Goal: Information Seeking & Learning: Learn about a topic

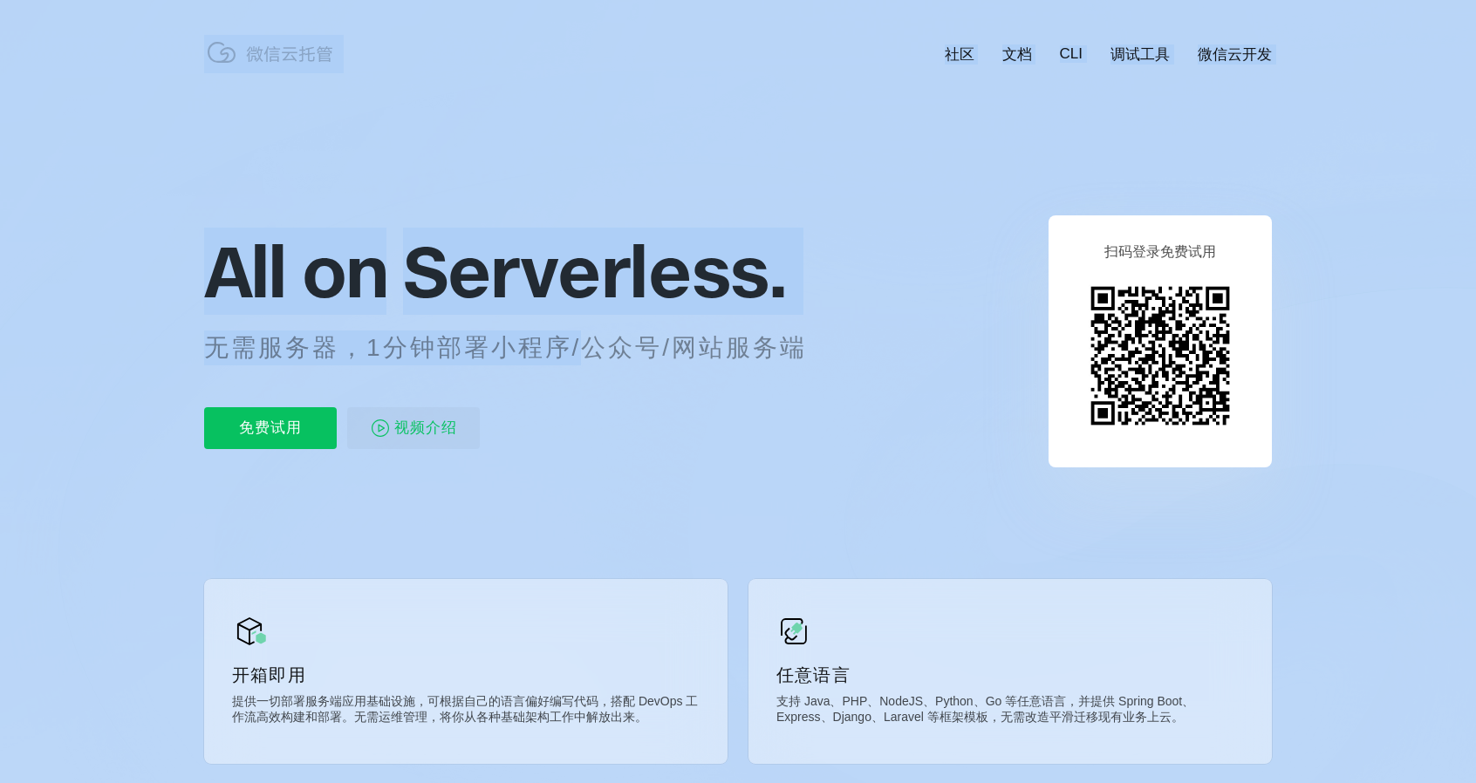
scroll to position [0, 3102]
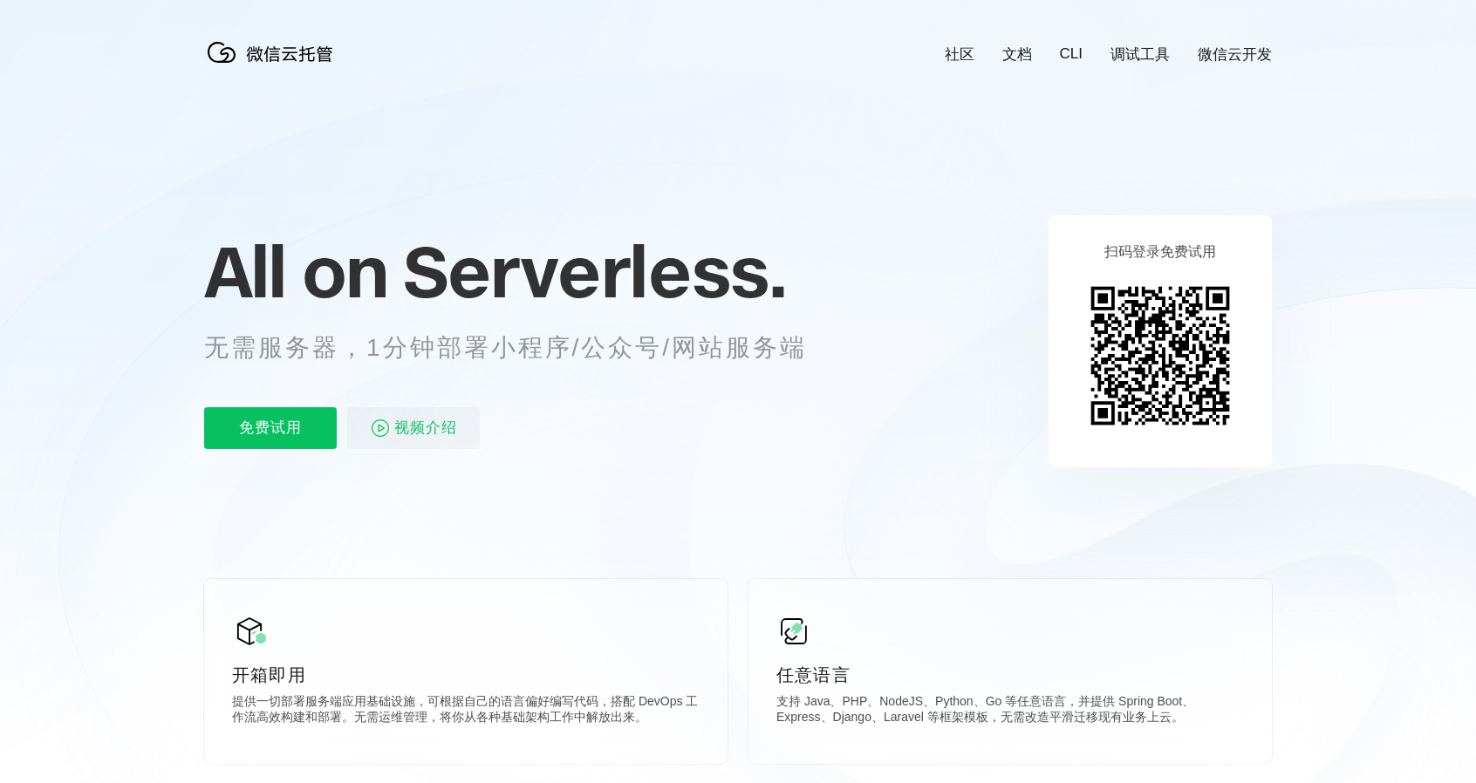
click at [626, 389] on div "All on Serverless. 无需服务器，1分钟部署小程序/公众号/网站服务端 免费试用 视频介绍" at bounding box center [526, 341] width 645 height 253
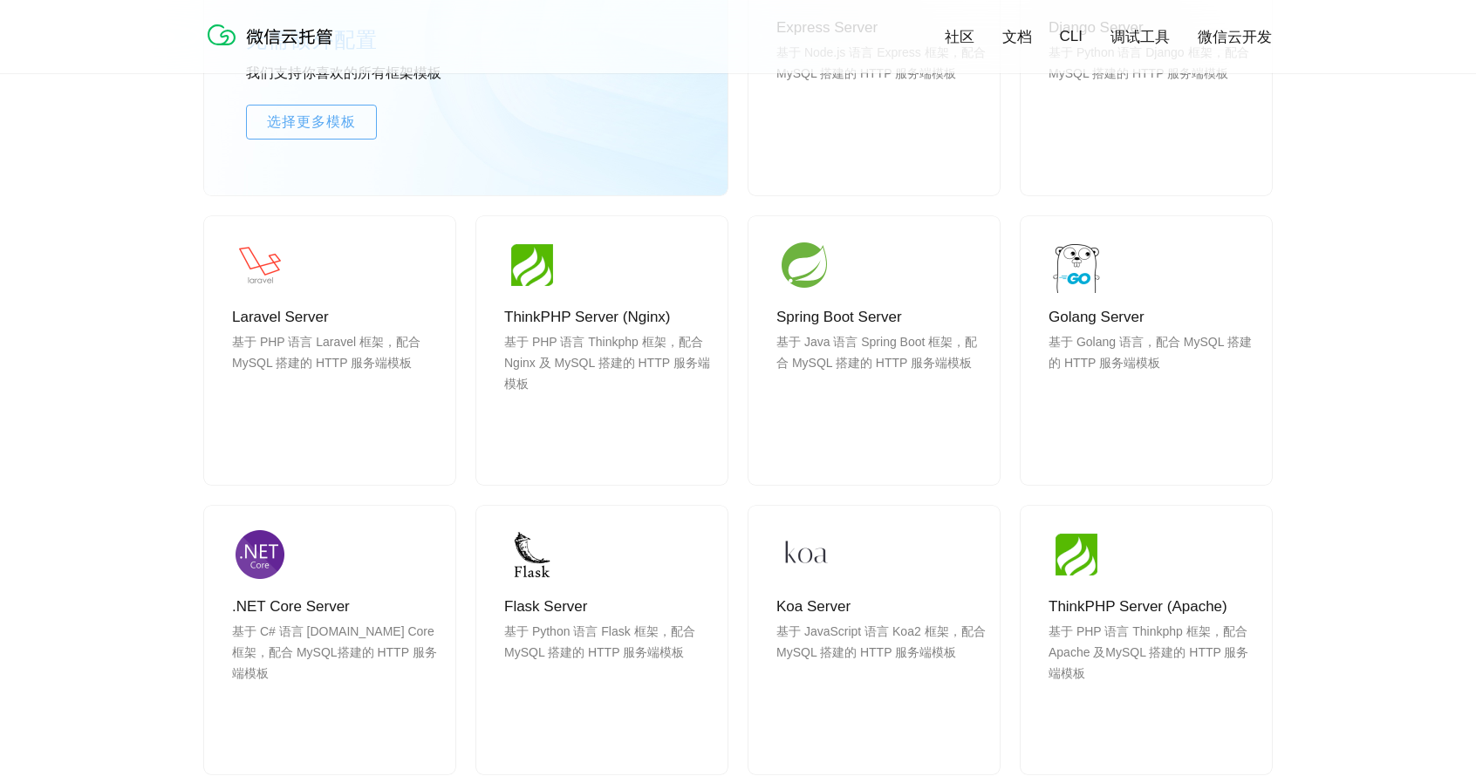
scroll to position [1483, 0]
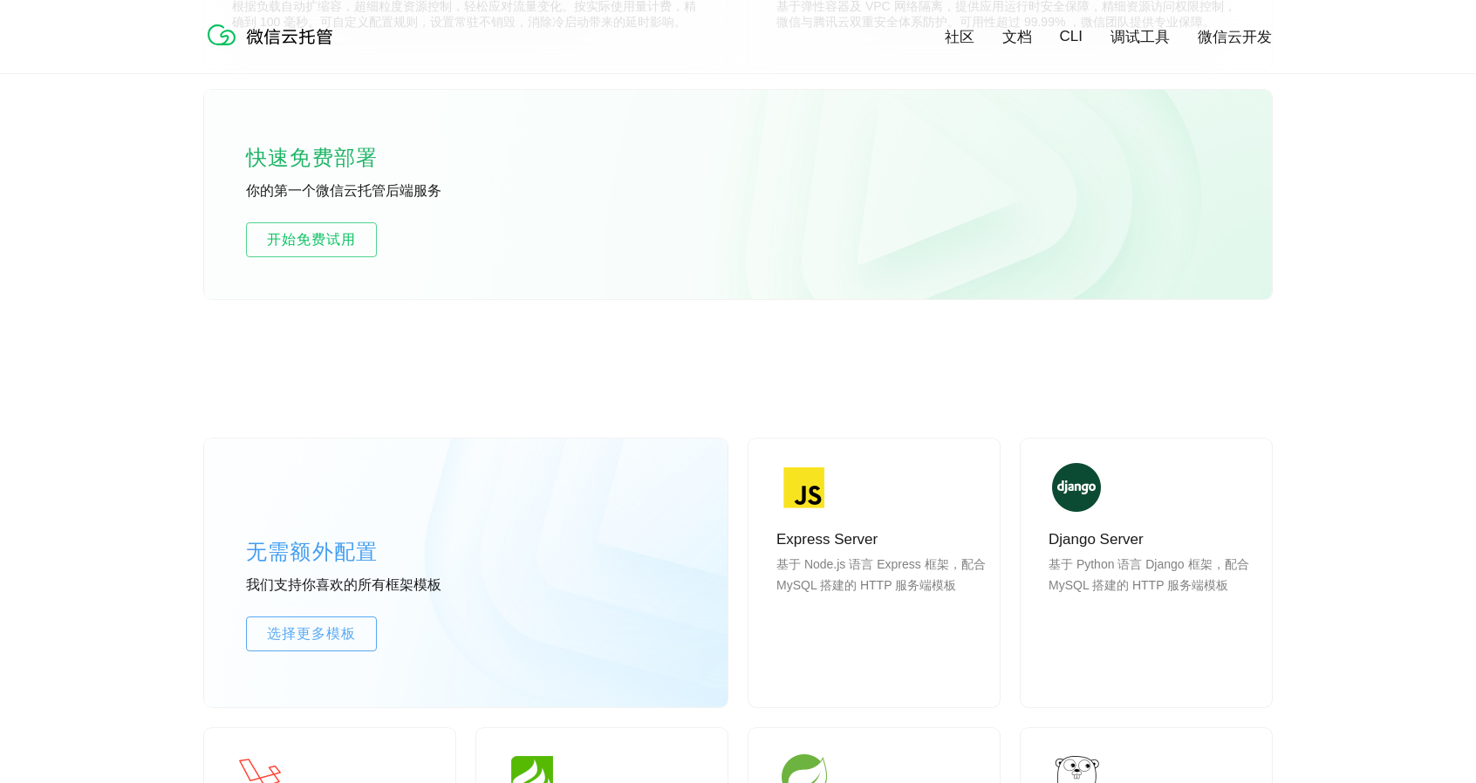
scroll to position [872, 0]
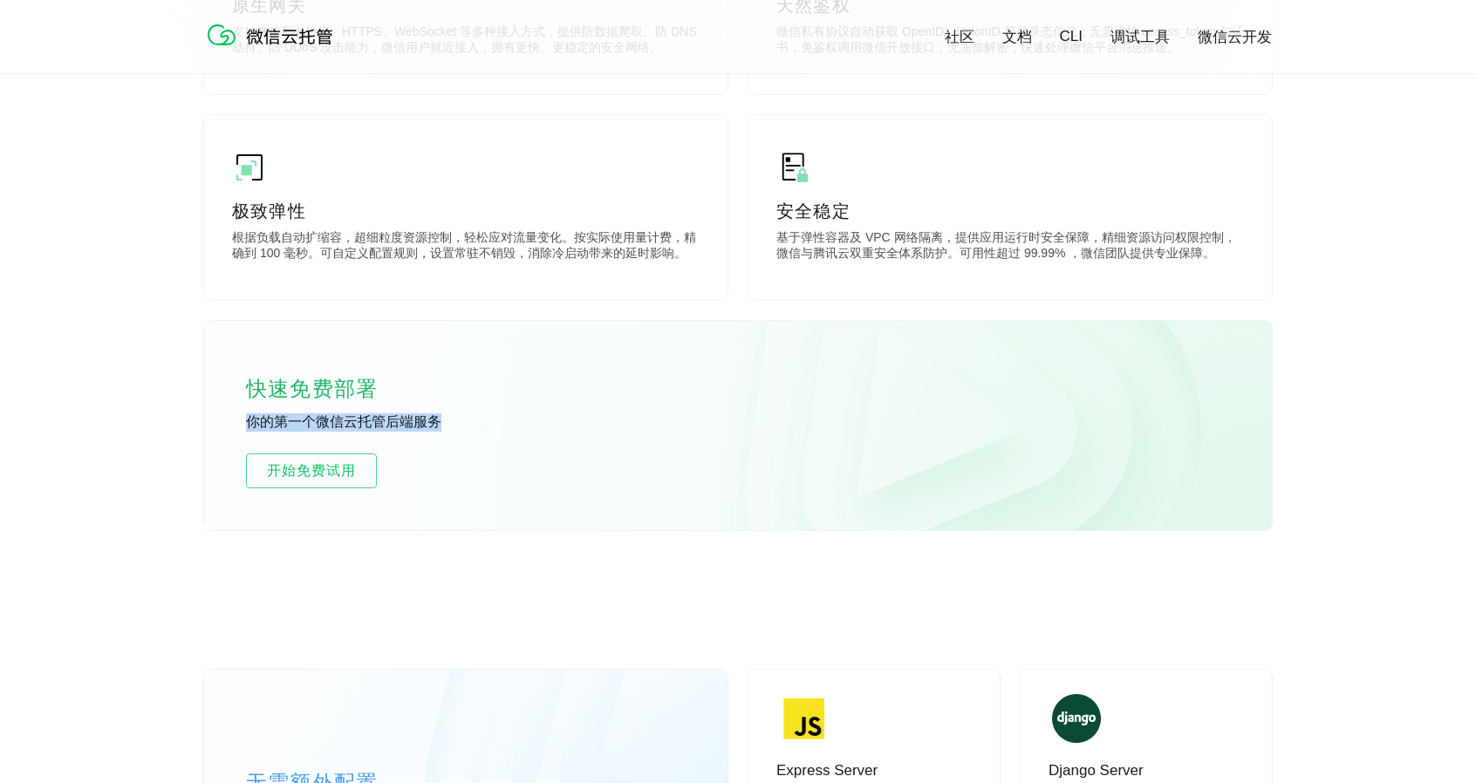
drag, startPoint x: 236, startPoint y: 421, endPoint x: 565, endPoint y: 428, distance: 328.9
click at [565, 428] on div "快速免费部署 你的第一个微信云托管后端服务 开始免费试用" at bounding box center [738, 425] width 1068 height 209
click at [488, 413] on div "快速免费部署 你的第一个微信云托管后端服务 开始免费试用" at bounding box center [738, 425] width 1068 height 209
drag, startPoint x: 391, startPoint y: 420, endPoint x: 246, endPoint y: 420, distance: 144.8
click at [246, 420] on p "你的第一个微信云托管后端服务" at bounding box center [377, 422] width 262 height 19
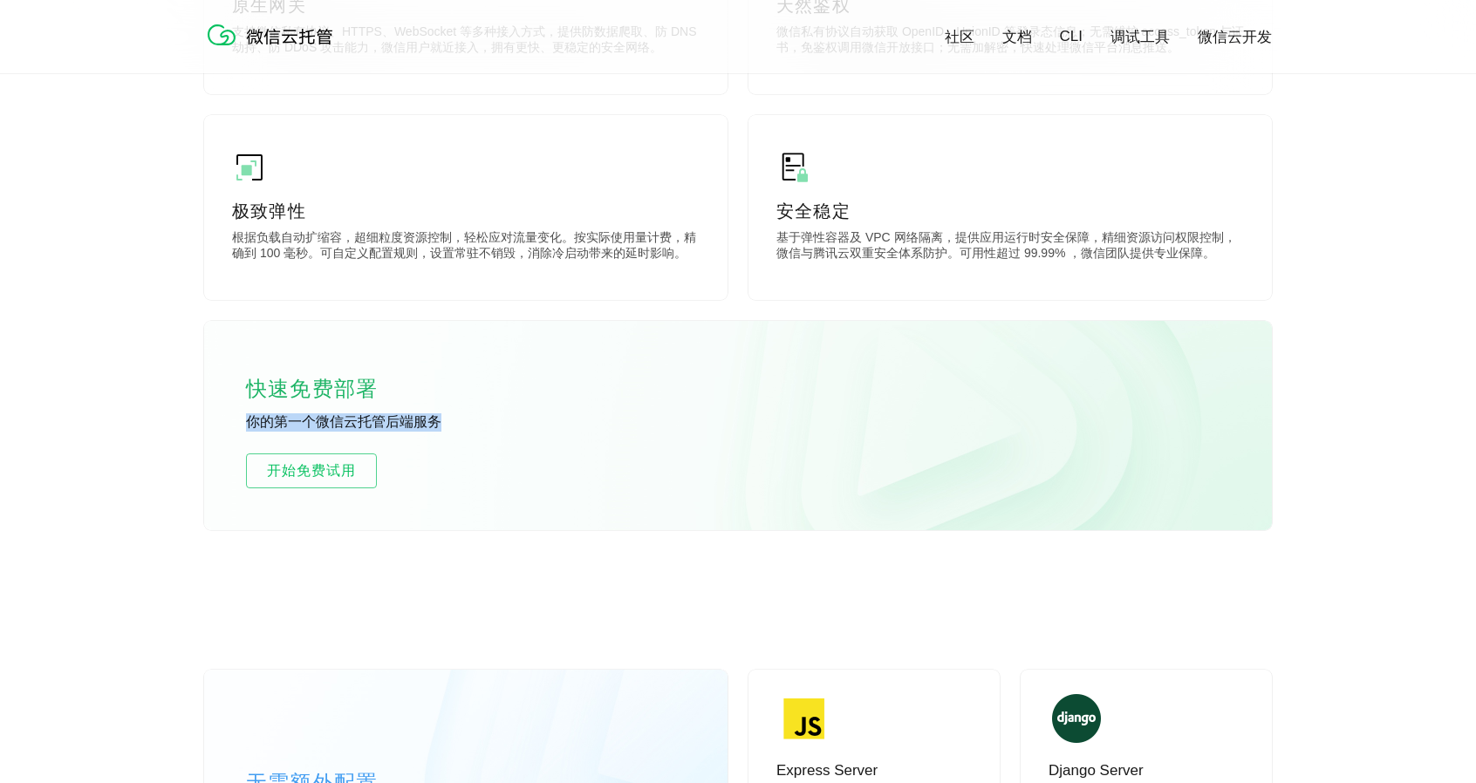
click at [245, 420] on div "快速免费部署 你的第一个微信云托管后端服务 开始免费试用" at bounding box center [738, 425] width 1068 height 209
drag, startPoint x: 235, startPoint y: 428, endPoint x: 502, endPoint y: 417, distance: 268.0
click at [502, 417] on div "快速免费部署 你的第一个微信云托管后端服务 开始免费试用" at bounding box center [738, 425] width 1068 height 209
click at [502, 417] on p "你的第一个微信云托管后端服务" at bounding box center [377, 422] width 262 height 19
drag, startPoint x: 417, startPoint y: 425, endPoint x: 169, endPoint y: 423, distance: 247.7
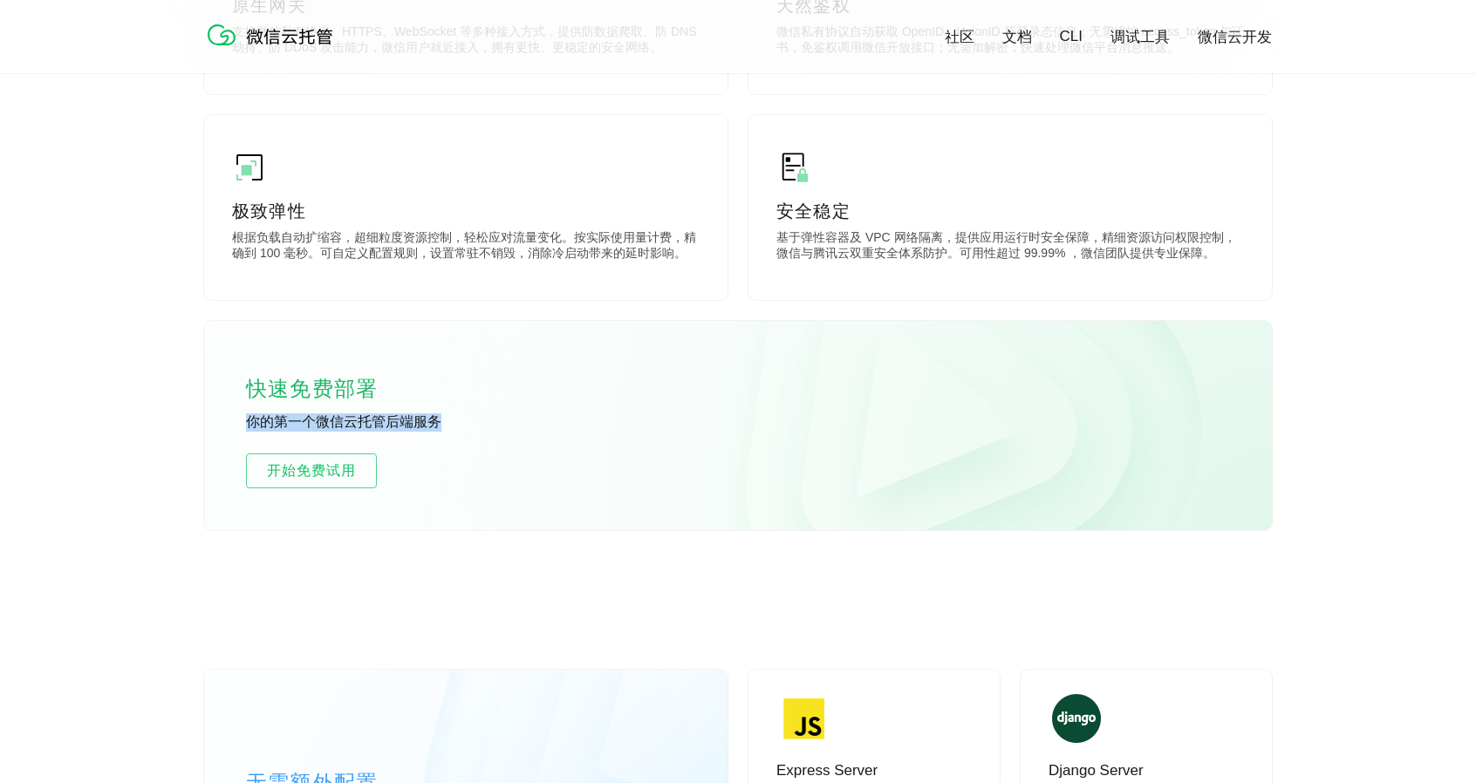
drag, startPoint x: 213, startPoint y: 428, endPoint x: 597, endPoint y: 426, distance: 383.8
click at [597, 426] on div "快速免费部署 你的第一个微信云托管后端服务 开始免费试用" at bounding box center [738, 425] width 1068 height 209
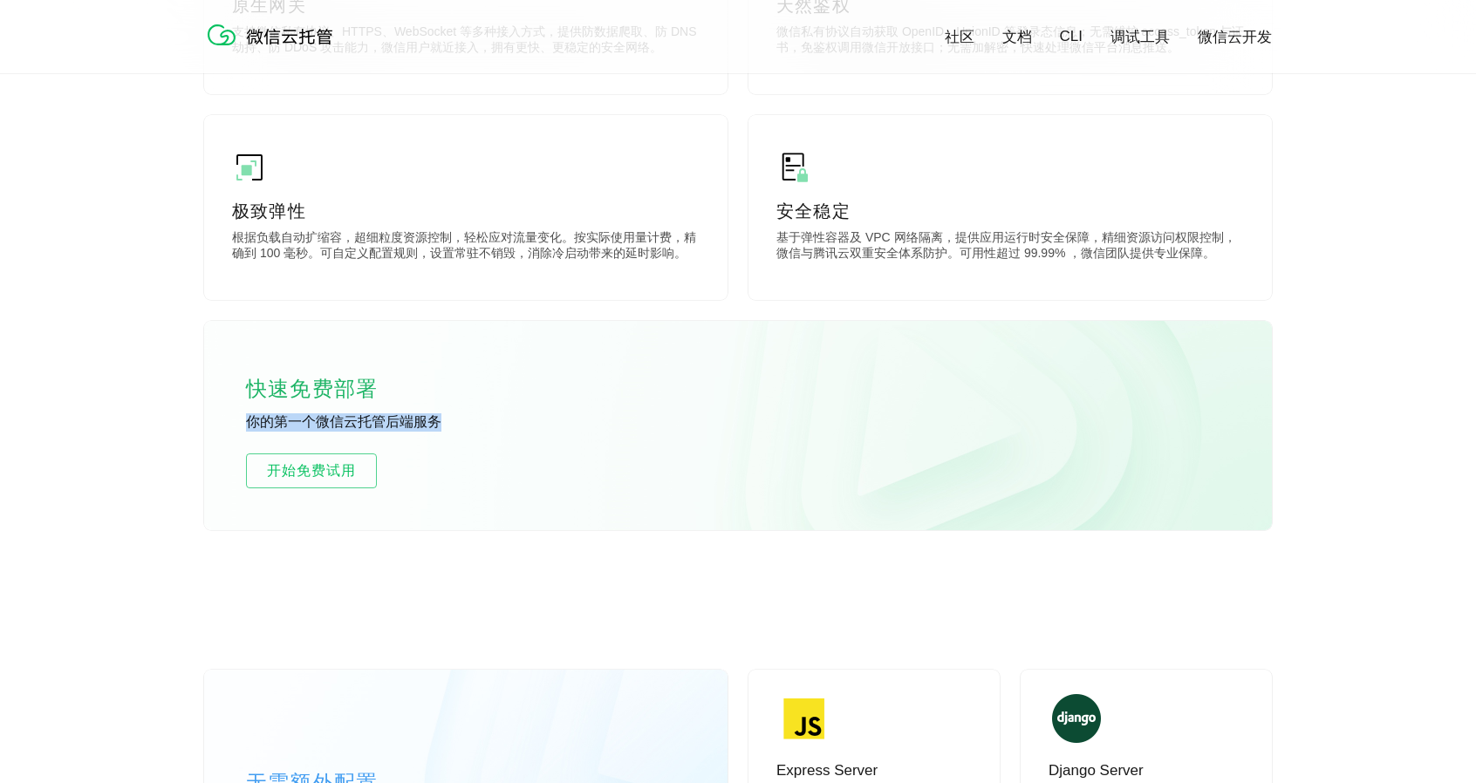
drag, startPoint x: 350, startPoint y: 427, endPoint x: 225, endPoint y: 427, distance: 124.7
click at [225, 427] on div "快速免费部署 你的第一个微信云托管后端服务 开始免费试用" at bounding box center [738, 425] width 1068 height 209
drag, startPoint x: 230, startPoint y: 426, endPoint x: 578, endPoint y: 427, distance: 348.0
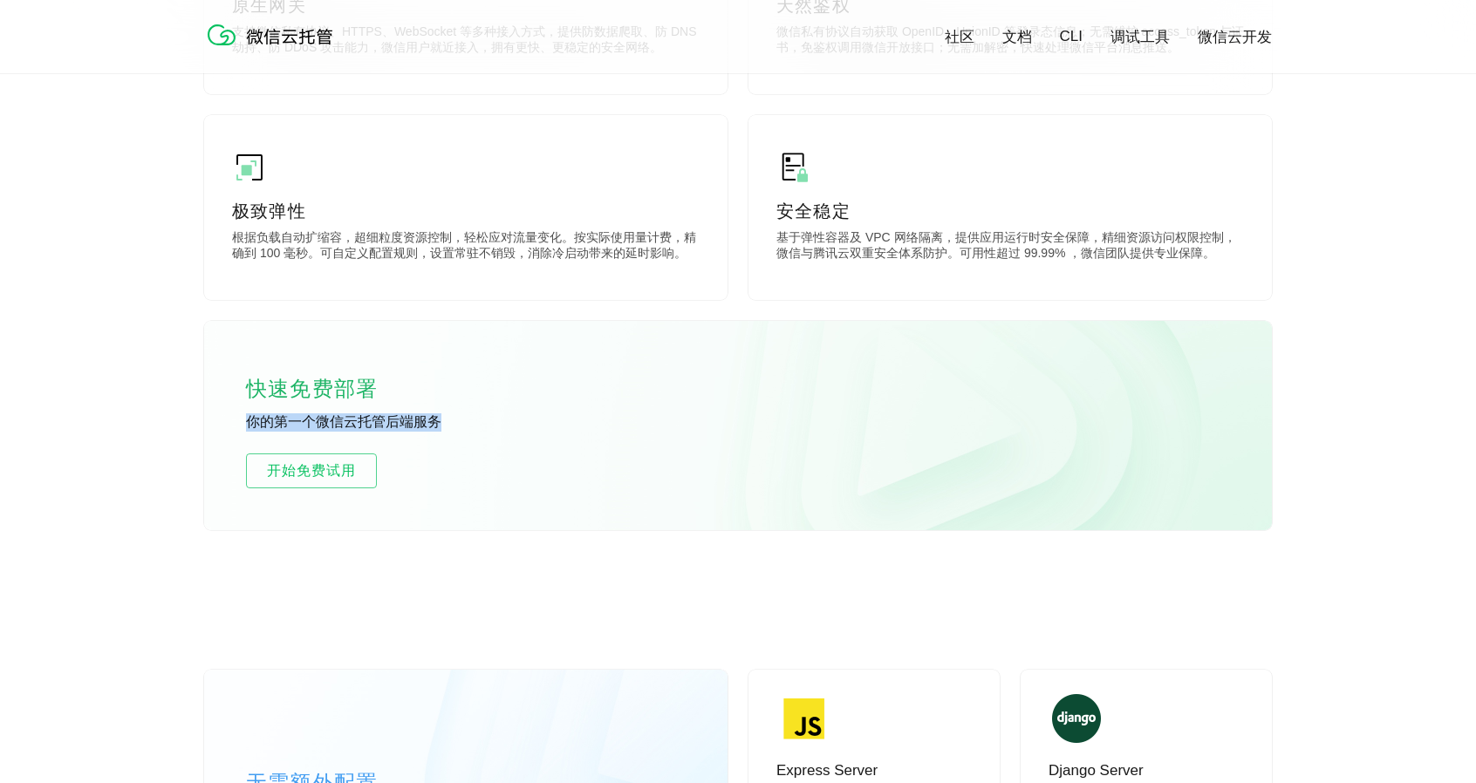
click at [578, 427] on div "快速免费部署 你的第一个微信云托管后端服务 开始免费试用" at bounding box center [738, 425] width 1068 height 209
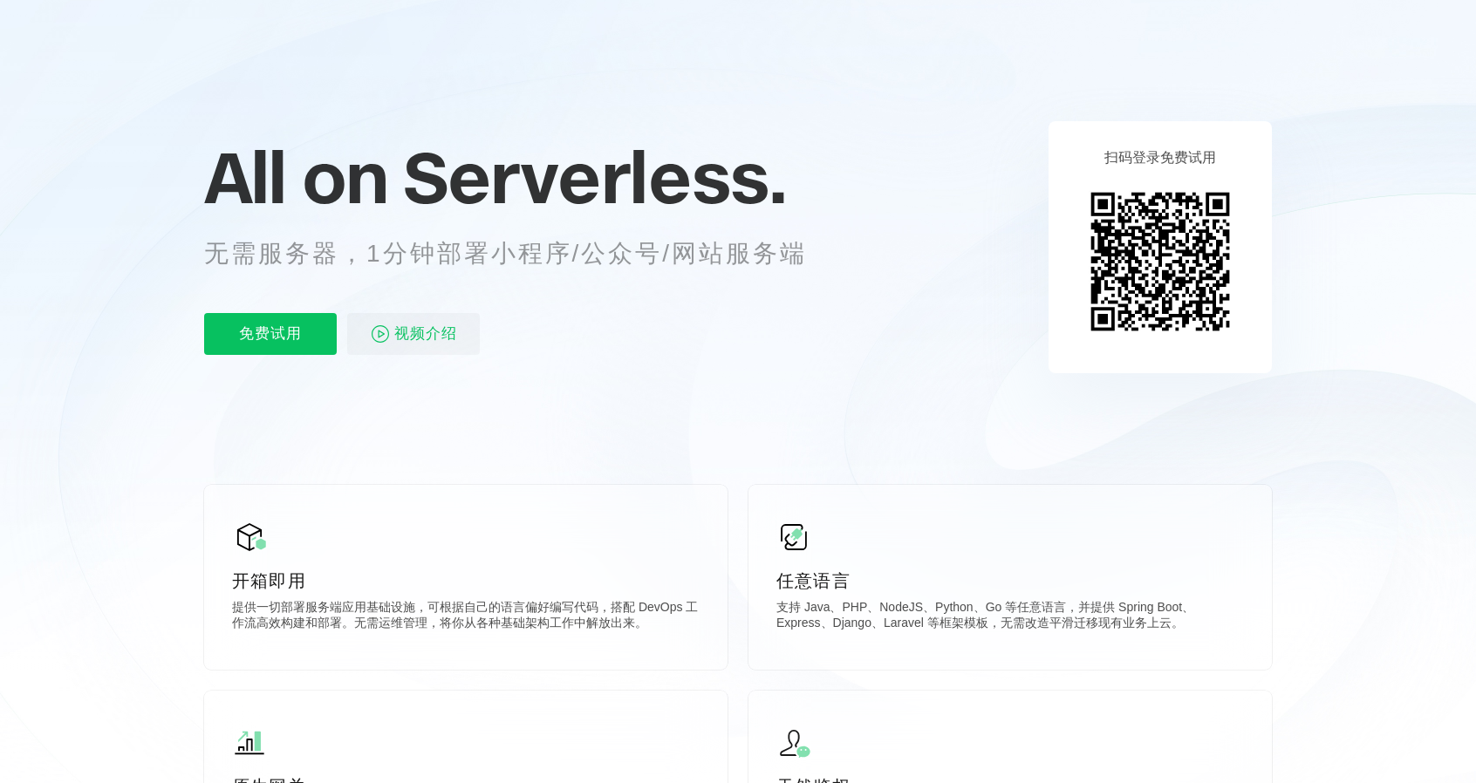
scroll to position [0, 0]
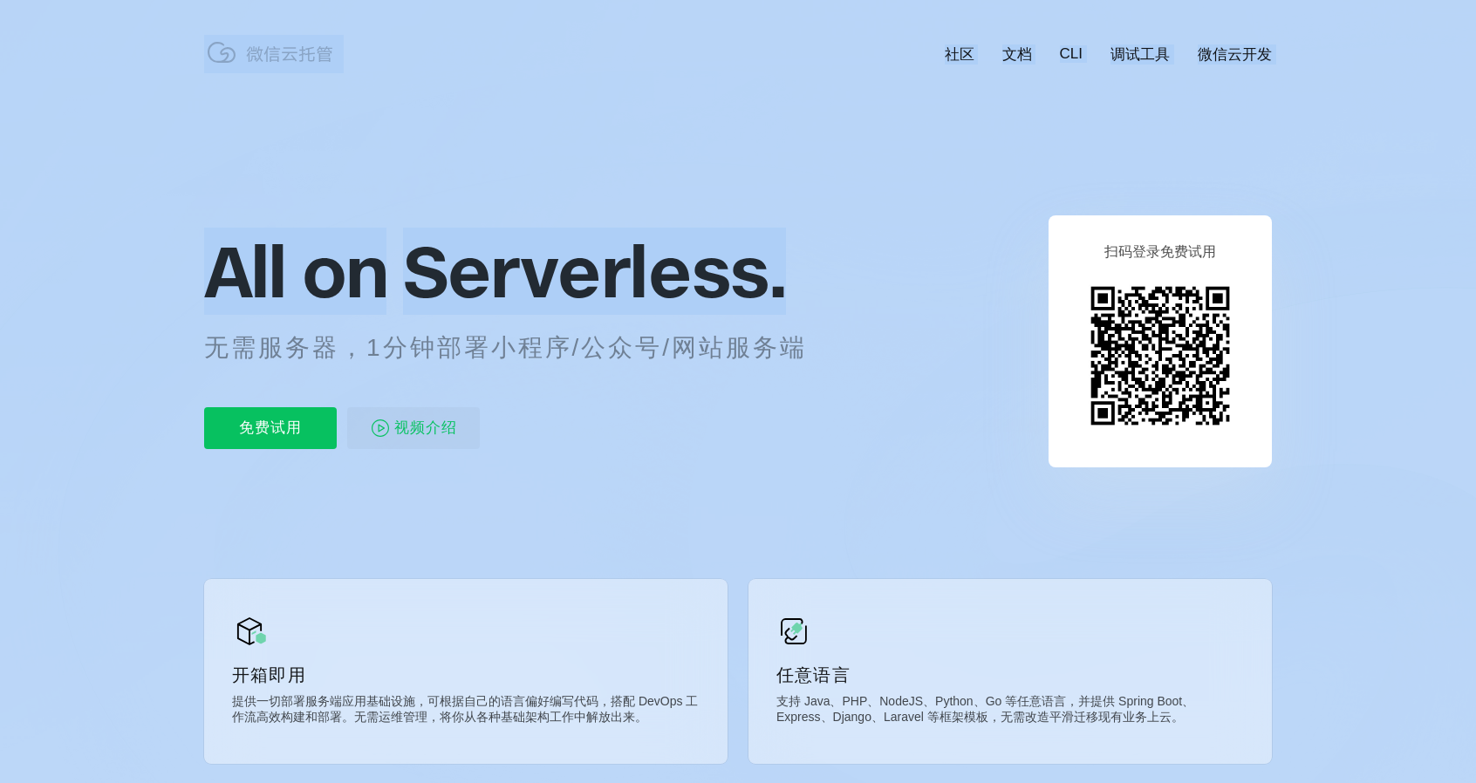
drag, startPoint x: 835, startPoint y: 285, endPoint x: 196, endPoint y: 286, distance: 638.5
click at [823, 277] on p "All on Serverless." at bounding box center [526, 271] width 645 height 77
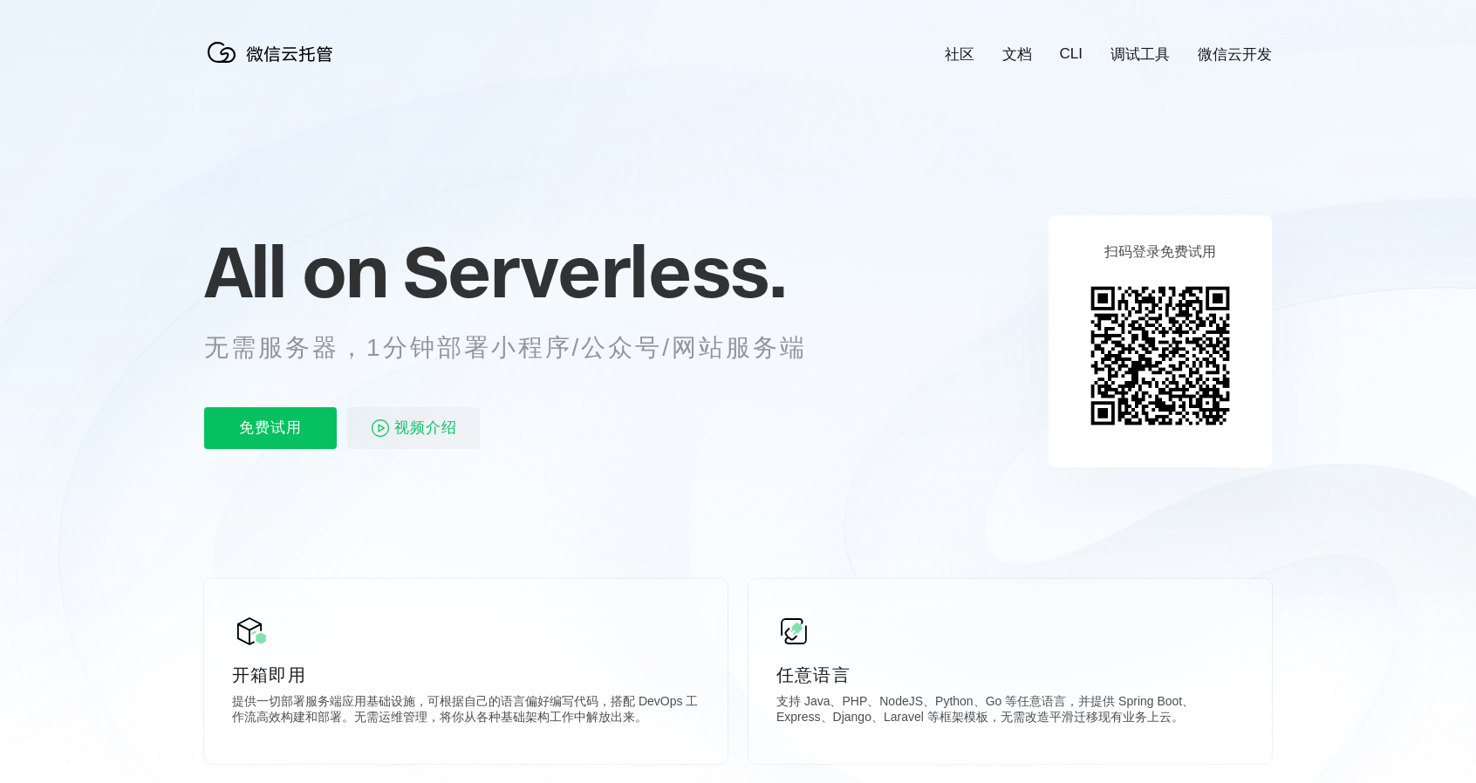
scroll to position [349, 0]
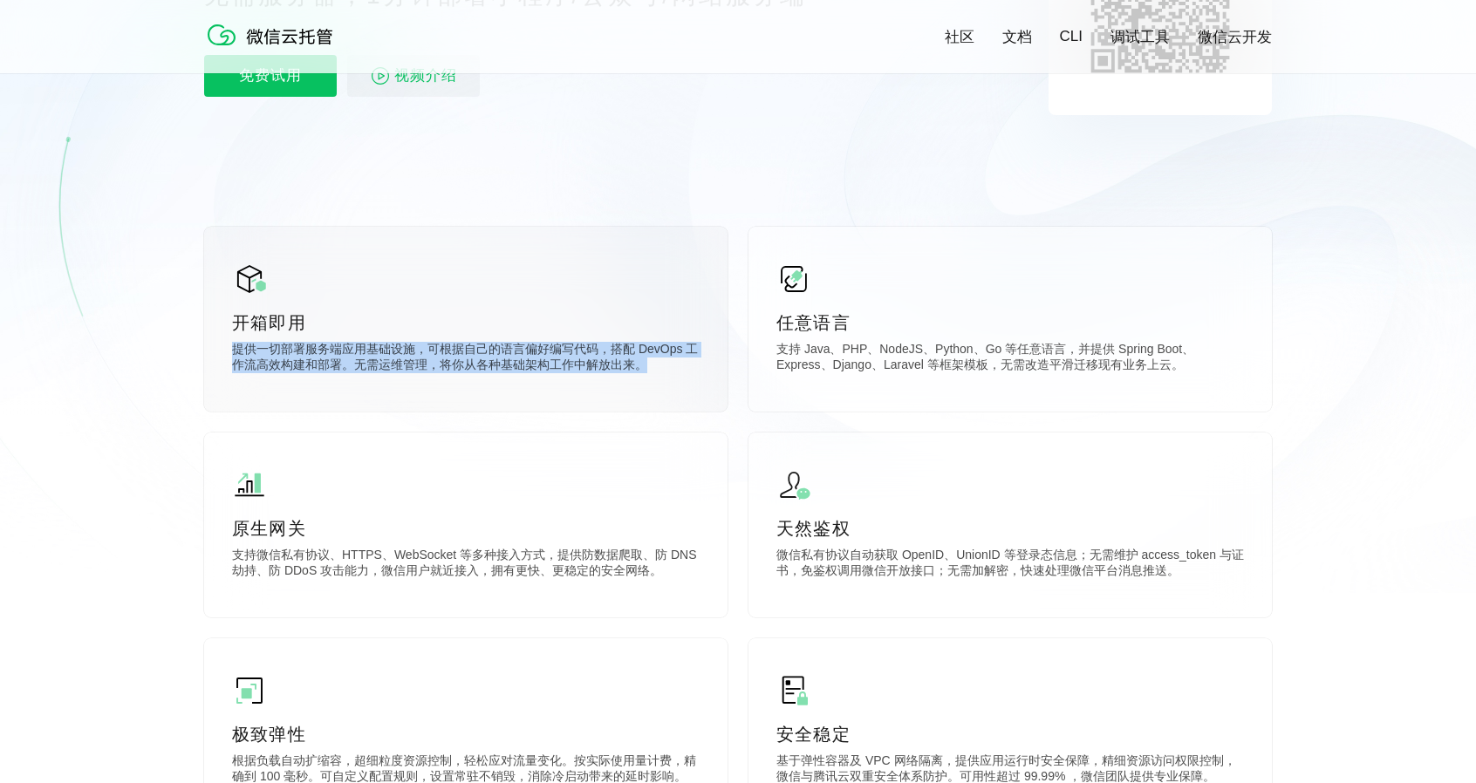
drag, startPoint x: 229, startPoint y: 348, endPoint x: 693, endPoint y: 374, distance: 465.7
click at [693, 374] on div "开箱即用 提供一切部署服务端应用基础设施，可根据自己的语言偏好编写代码，搭配 DevOps 工作流高效构建和部署。无需运维管理，将你从各种基础架构工作中解放出…" at bounding box center [465, 319] width 523 height 185
click at [579, 371] on p "提供一切部署服务端应用基础设施，可根据自己的语言偏好编写代码，搭配 DevOps 工作流高效构建和部署。无需运维管理，将你从各种基础架构工作中解放出来。" at bounding box center [466, 359] width 468 height 35
click at [666, 365] on p "提供一切部署服务端应用基础设施，可根据自己的语言偏好编写代码，搭配 DevOps 工作流高效构建和部署。无需运维管理，将你从各种基础架构工作中解放出来。" at bounding box center [466, 359] width 468 height 35
drag, startPoint x: 661, startPoint y: 367, endPoint x: 223, endPoint y: 349, distance: 438.3
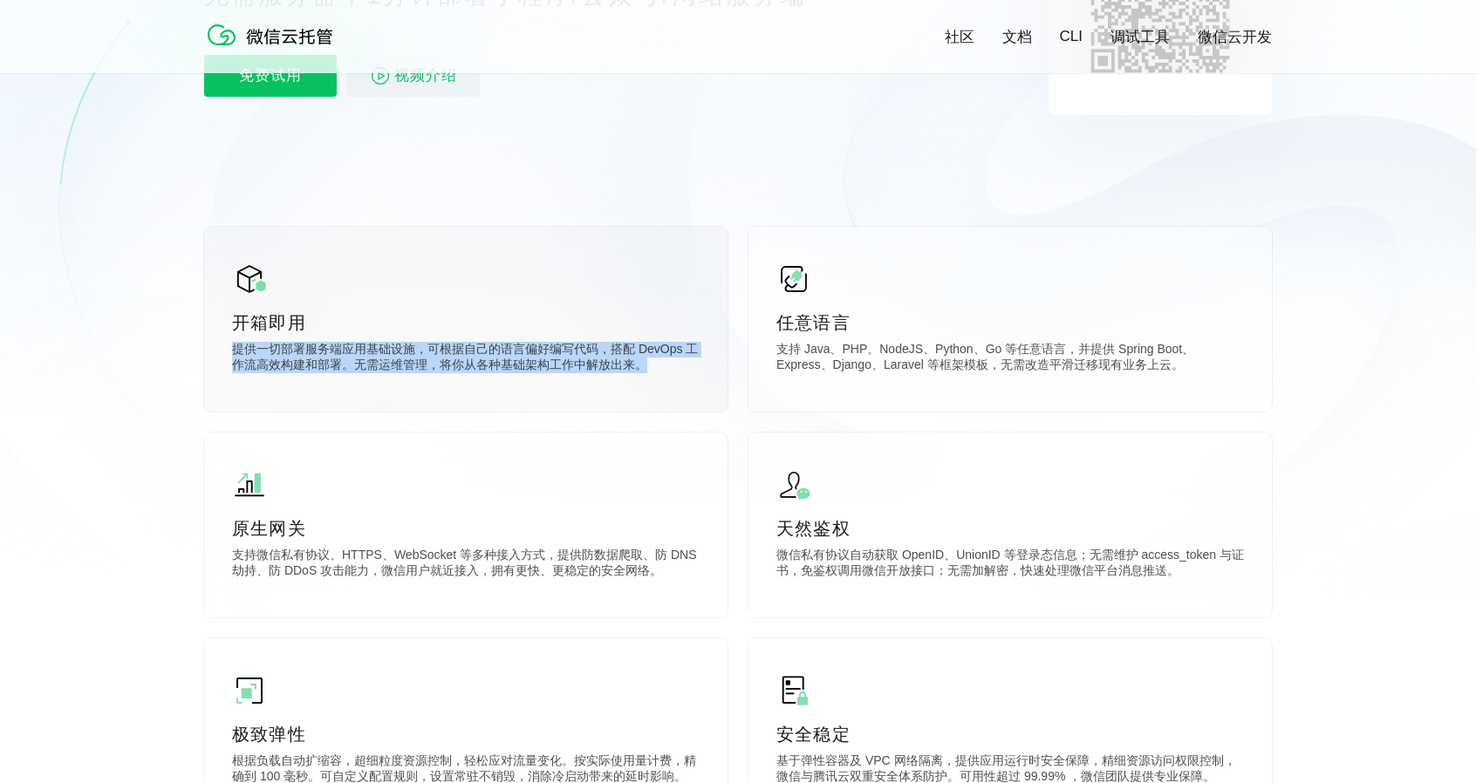
click at [223, 349] on div "开箱即用 提供一切部署服务端应用基础设施，可根据自己的语言偏好编写代码，搭配 DevOps 工作流高效构建和部署。无需运维管理，将你从各种基础架构工作中解放出…" at bounding box center [465, 319] width 523 height 185
drag, startPoint x: 231, startPoint y: 356, endPoint x: 710, endPoint y: 381, distance: 479.5
click at [722, 378] on div "开箱即用 提供一切部署服务端应用基础设施，可根据自己的语言偏好编写代码，搭配 DevOps 工作流高效构建和部署。无需运维管理，将你从各种基础架构工作中解放出…" at bounding box center [465, 319] width 523 height 185
click at [548, 383] on div "开箱即用 提供一切部署服务端应用基础设施，可根据自己的语言偏好编写代码，搭配 DevOps 工作流高效构建和部署。无需运维管理，将你从各种基础架构工作中解放出…" at bounding box center [465, 319] width 523 height 185
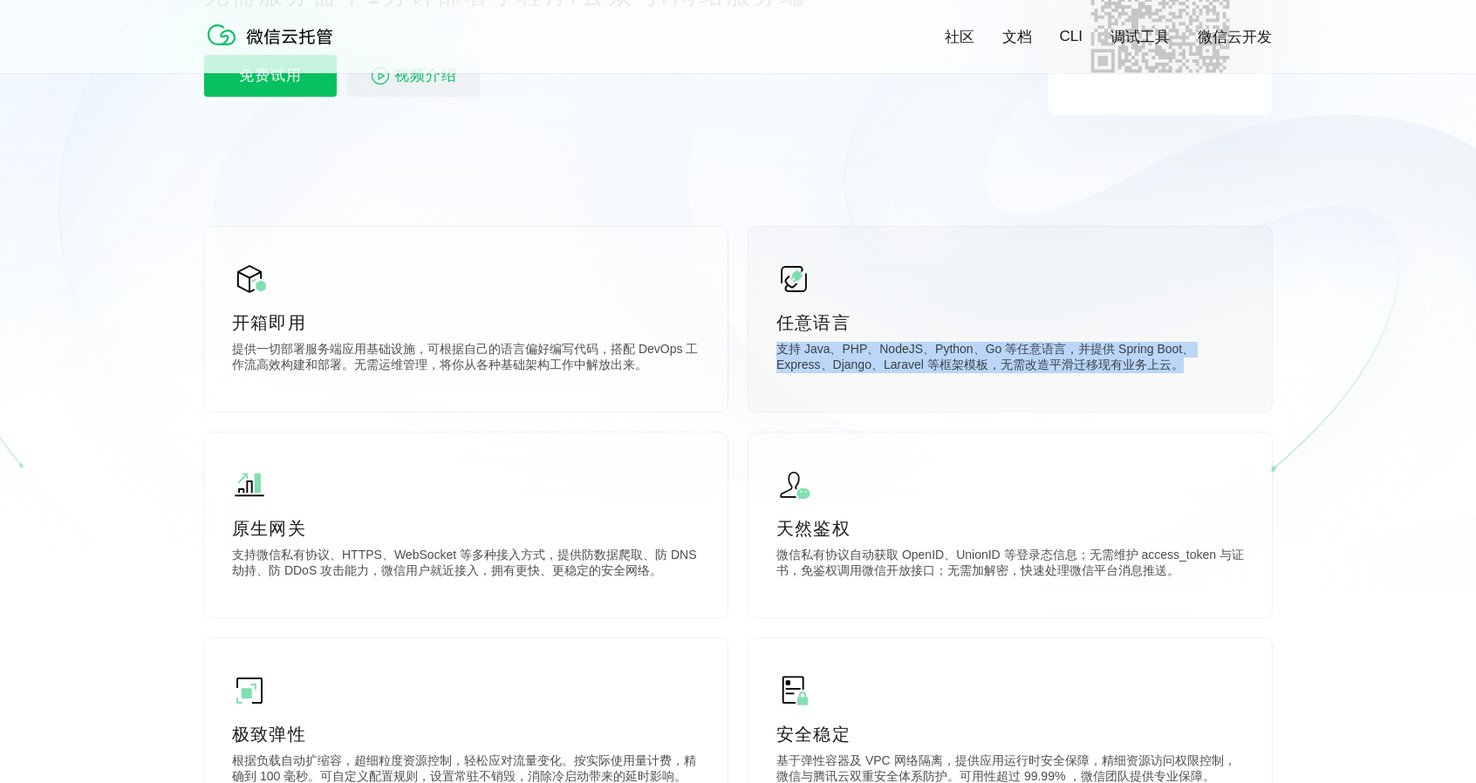
drag, startPoint x: 1131, startPoint y: 365, endPoint x: 774, endPoint y: 352, distance: 357.8
click at [774, 352] on div "任意语言 支持 Java、PHP、NodeJS、Python、Go 等任意语言，并提供 Spring Boot、Express、Django、Laravel …" at bounding box center [1009, 319] width 523 height 185
click at [1078, 407] on div "任意语言 支持 Java、PHP、NodeJS、Python、Go 等任意语言，并提供 Spring Boot、Express、Django、Laravel …" at bounding box center [1009, 319] width 523 height 185
drag, startPoint x: 1120, startPoint y: 372, endPoint x: 769, endPoint y: 355, distance: 351.0
click at [769, 355] on div "任意语言 支持 Java、PHP、NodeJS、Python、Go 等任意语言，并提供 Spring Boot、Express、Django、Laravel …" at bounding box center [1009, 319] width 523 height 185
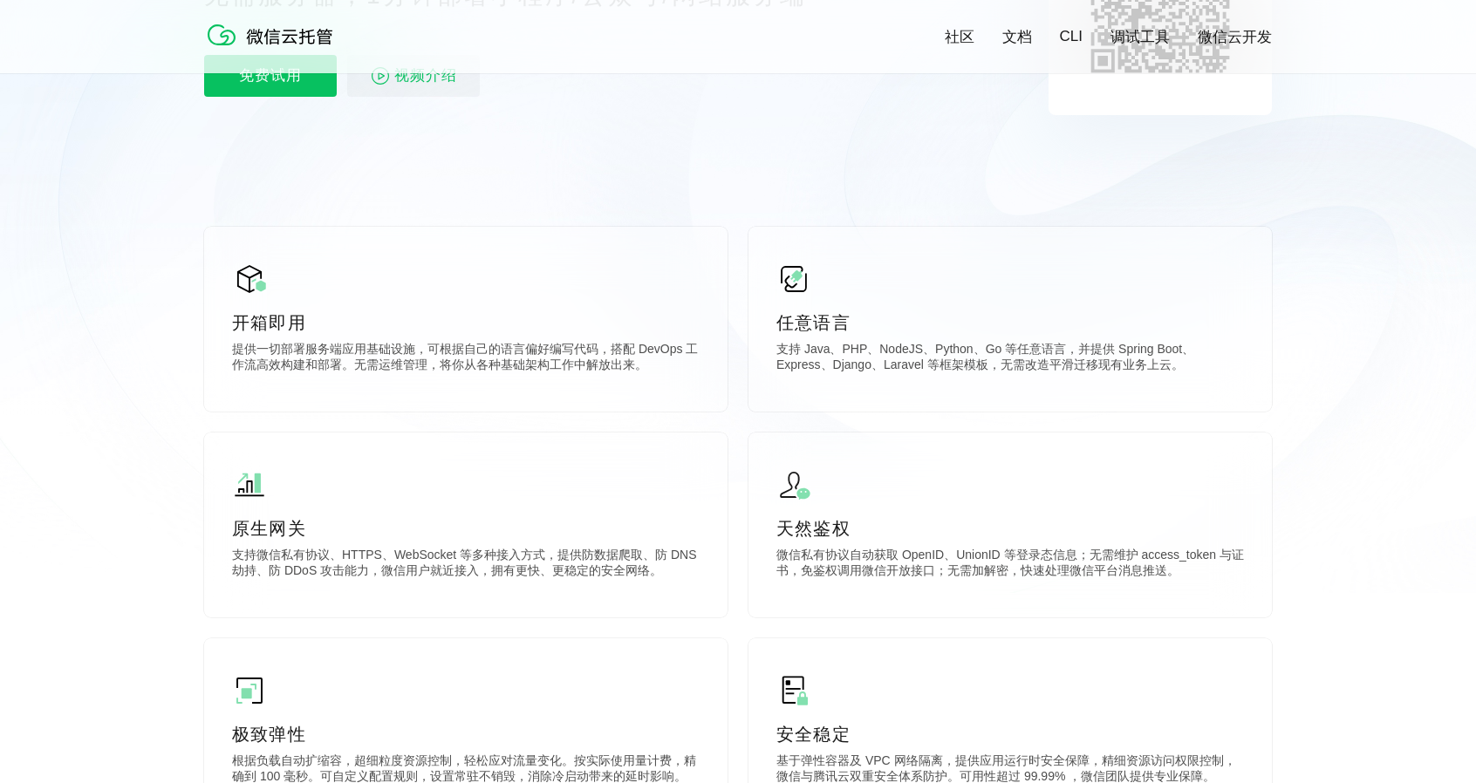
click at [1035, 418] on icon at bounding box center [738, 122] width 1675 height 942
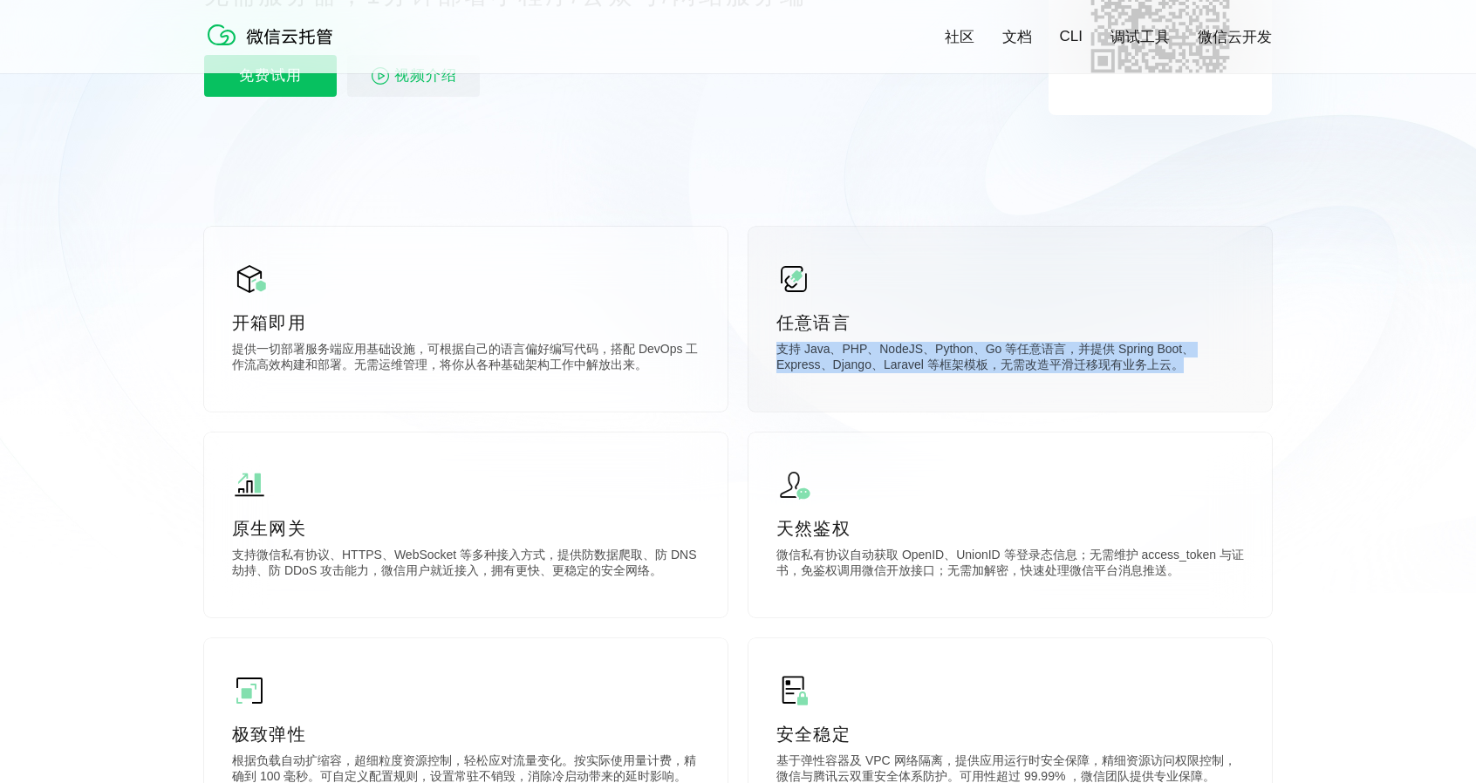
drag, startPoint x: 1128, startPoint y: 367, endPoint x: 761, endPoint y: 353, distance: 367.5
click at [761, 353] on div "任意语言 支持 Java、PHP、NodeJS、Python、Go 等任意语言，并提供 Spring Boot、Express、Django、Laravel …" at bounding box center [1009, 319] width 523 height 185
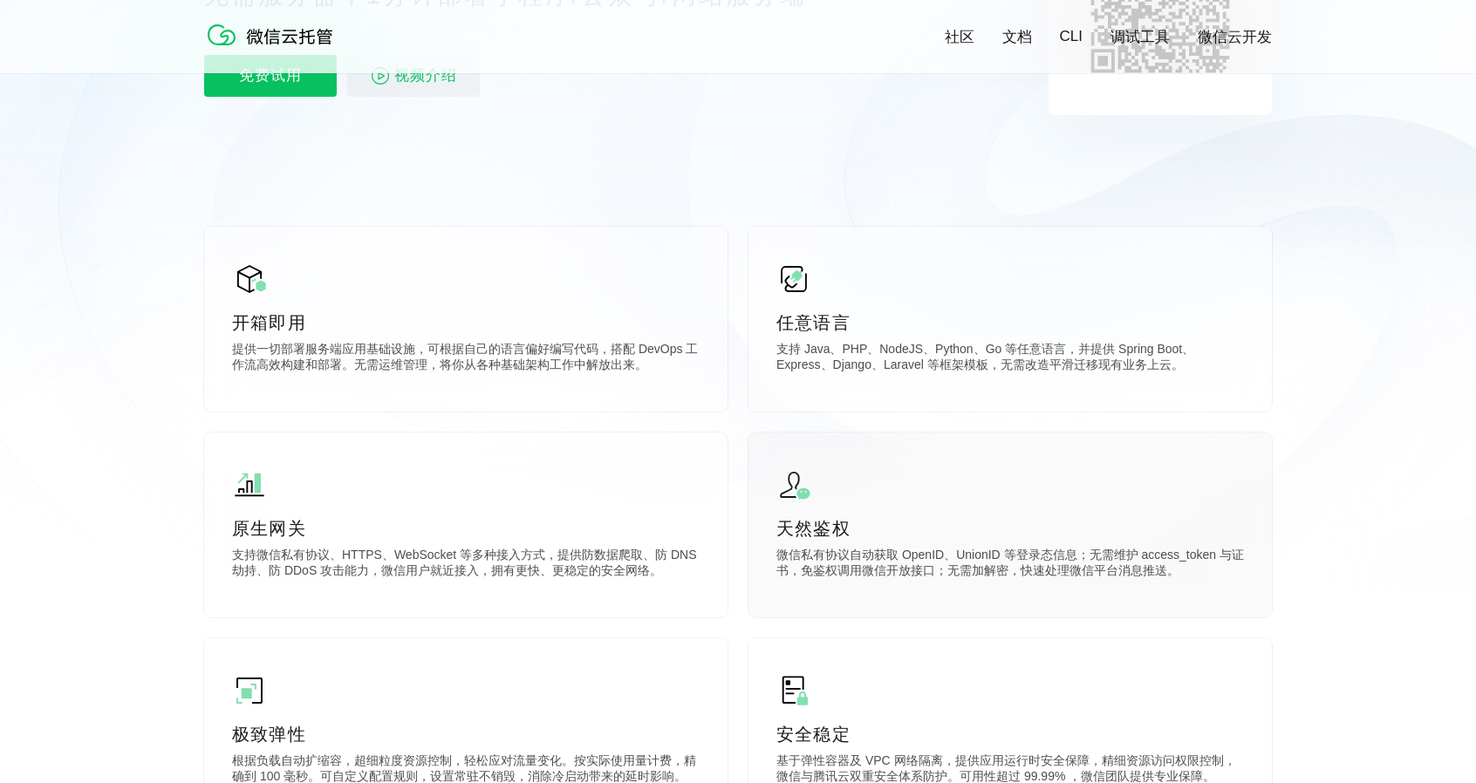
click at [1050, 434] on div "天然鉴权 微信私有协议自动获取 OpenID、UnionID 等登录态信息；无需维护 access_token 与证书，免鉴权调用微信开放接口；无需加解密，快…" at bounding box center [1009, 525] width 523 height 185
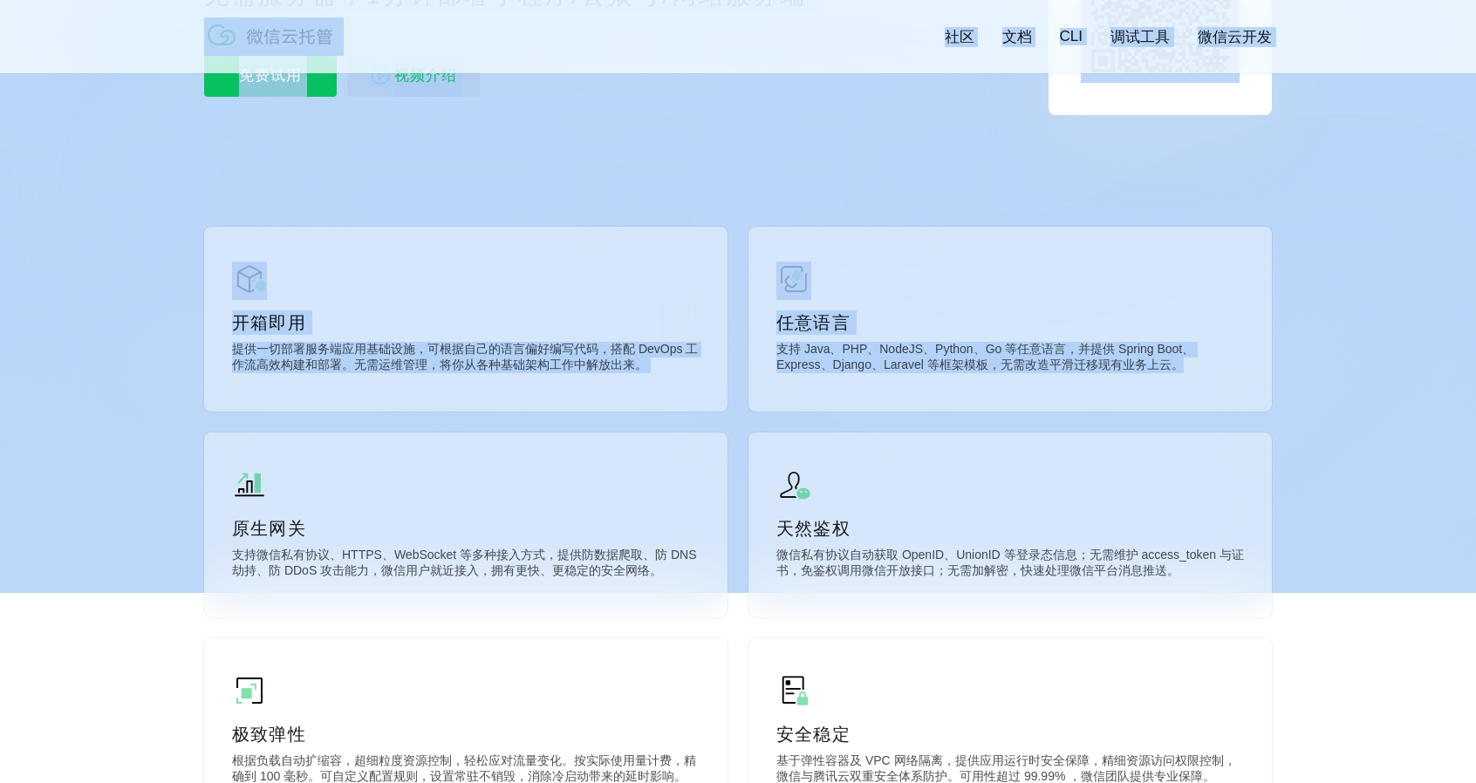
drag, startPoint x: 1137, startPoint y: 372, endPoint x: 738, endPoint y: 356, distance: 399.8
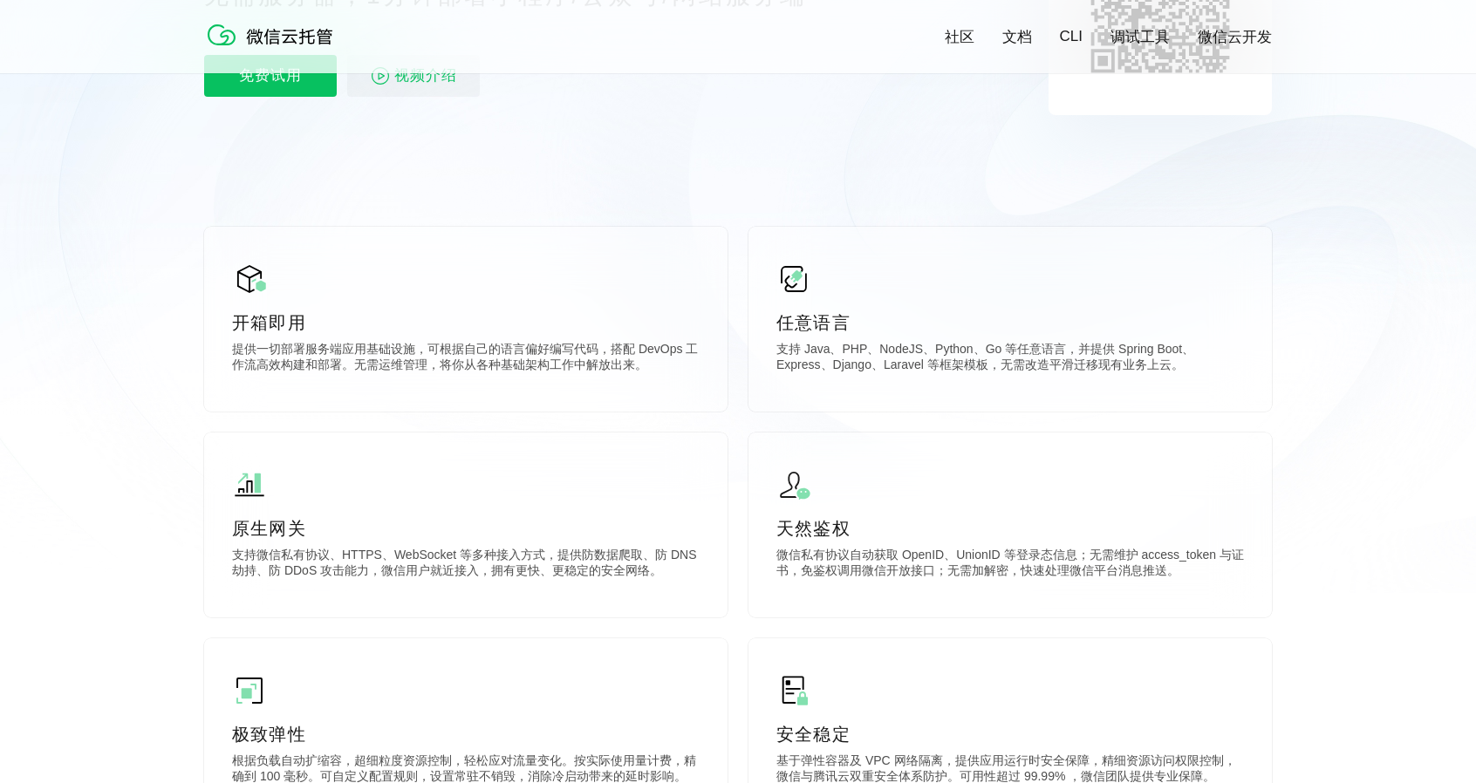
click at [1082, 422] on icon at bounding box center [738, 122] width 1675 height 942
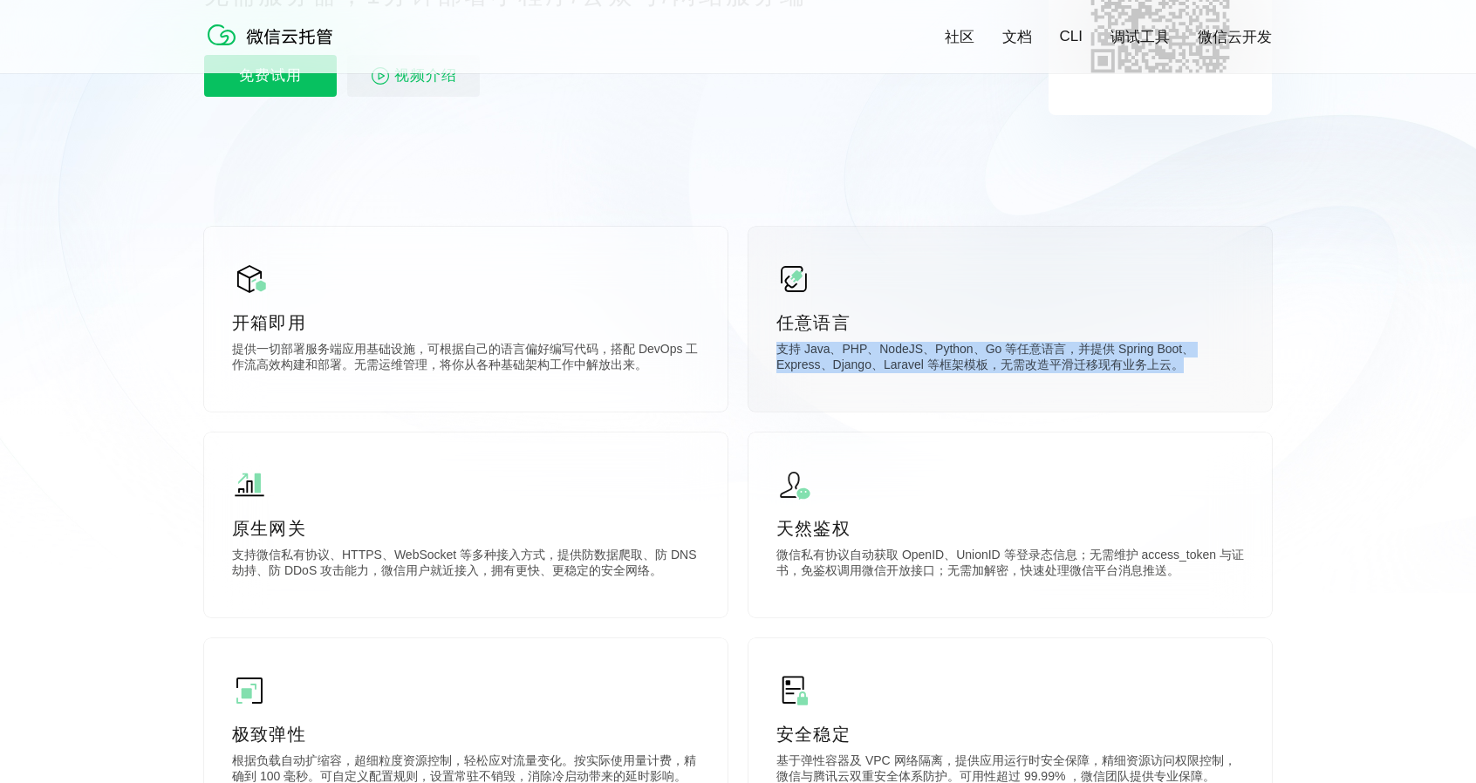
drag, startPoint x: 1128, startPoint y: 370, endPoint x: 775, endPoint y: 357, distance: 353.5
click at [775, 357] on div "任意语言 支持 Java、PHP、NodeJS、Python、Go 等任意语言，并提供 Spring Boot、Express、Django、Laravel …" at bounding box center [1009, 319] width 523 height 185
drag, startPoint x: 775, startPoint y: 357, endPoint x: 848, endPoint y: 366, distance: 73.9
click at [775, 359] on div "任意语言 支持 Java、PHP、NodeJS、Python、Go 等任意语言，并提供 Spring Boot、Express、Django、Laravel …" at bounding box center [1009, 319] width 523 height 185
click at [1108, 372] on p "支持 Java、PHP、NodeJS、Python、Go 等任意语言，并提供 Spring Boot、Express、Django、Laravel 等框架模板…" at bounding box center [1010, 359] width 468 height 35
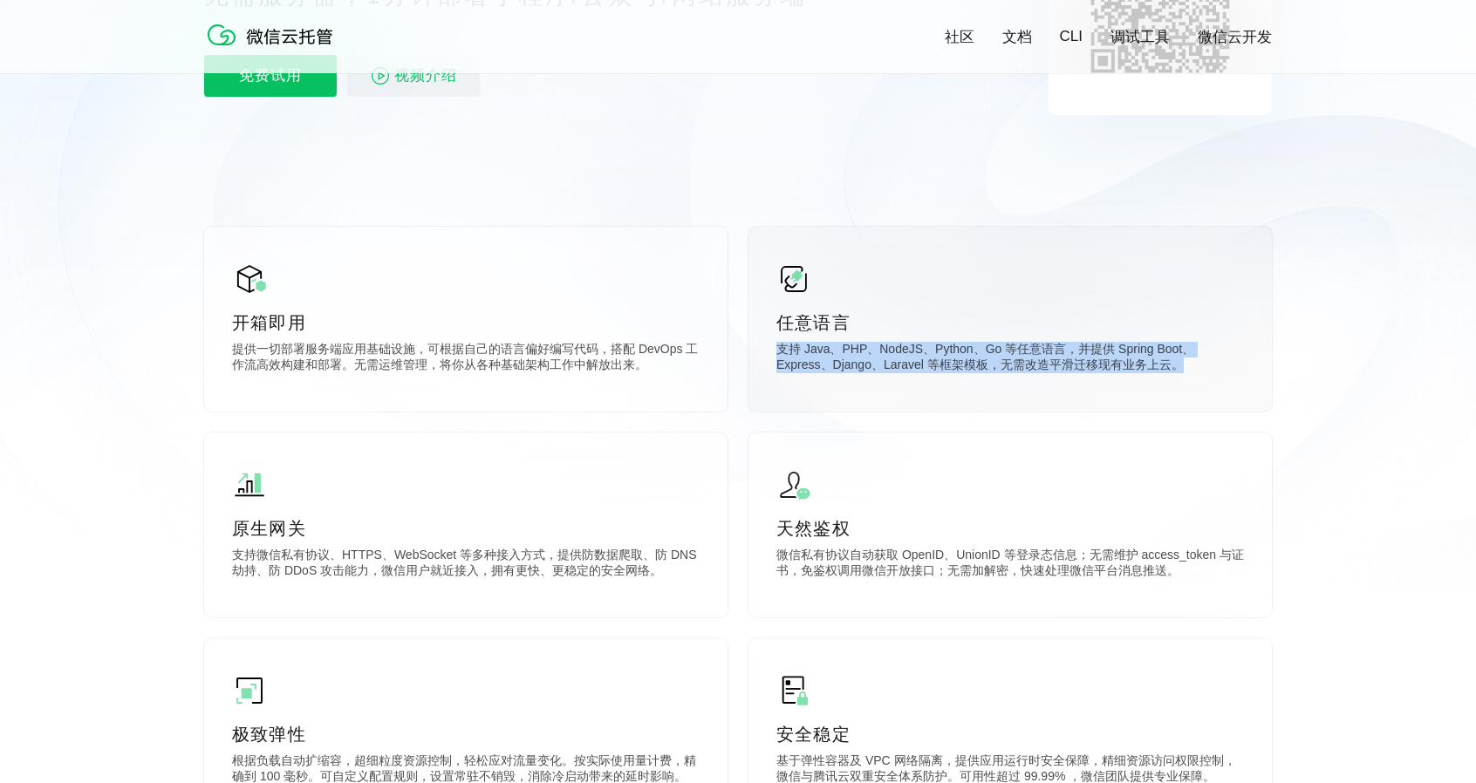
drag, startPoint x: 1132, startPoint y: 371, endPoint x: 776, endPoint y: 349, distance: 356.6
click at [776, 349] on p "支持 Java、PHP、NodeJS、Python、Go 等任意语言，并提供 Spring Boot、Express、Django、Laravel 等框架模板…" at bounding box center [1010, 359] width 468 height 35
click at [776, 365] on p "支持 Java、PHP、NodeJS、Python、Go 等任意语言，并提供 Spring Boot、Express、Django、Laravel 等框架模板…" at bounding box center [1010, 359] width 468 height 35
drag, startPoint x: 780, startPoint y: 352, endPoint x: 1082, endPoint y: 379, distance: 303.9
click at [1135, 365] on p "支持 Java、PHP、NodeJS、Python、Go 等任意语言，并提供 Spring Boot、Express、Django、Laravel 等框架模板…" at bounding box center [1010, 359] width 468 height 35
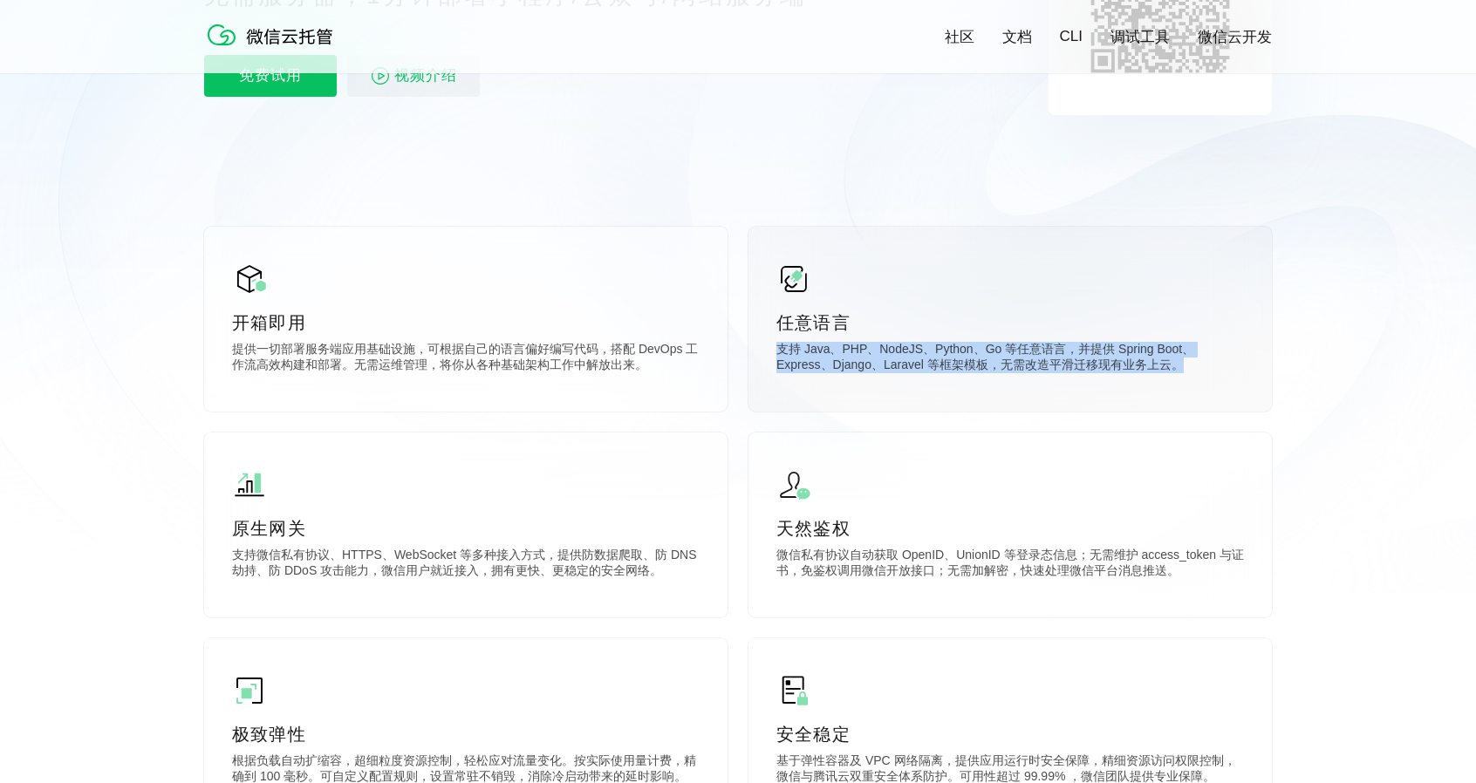
click at [1075, 379] on div "任意语言 支持 Java、PHP、NodeJS、Python、Go 等任意语言，并提供 Spring Boot、Express、Django、Laravel …" at bounding box center [1009, 319] width 523 height 185
drag, startPoint x: 1123, startPoint y: 365, endPoint x: 771, endPoint y: 345, distance: 353.0
click at [771, 345] on div "任意语言 支持 Java、PHP、NodeJS、Python、Go 等任意语言，并提供 Spring Boot、Express、Django、Laravel …" at bounding box center [1009, 319] width 523 height 185
drag, startPoint x: 867, startPoint y: 395, endPoint x: 904, endPoint y: 395, distance: 36.6
click at [867, 395] on div "任意语言 支持 Java、PHP、NodeJS、Python、Go 等任意语言，并提供 Spring Boot、Express、Django、Laravel …" at bounding box center [1009, 319] width 523 height 185
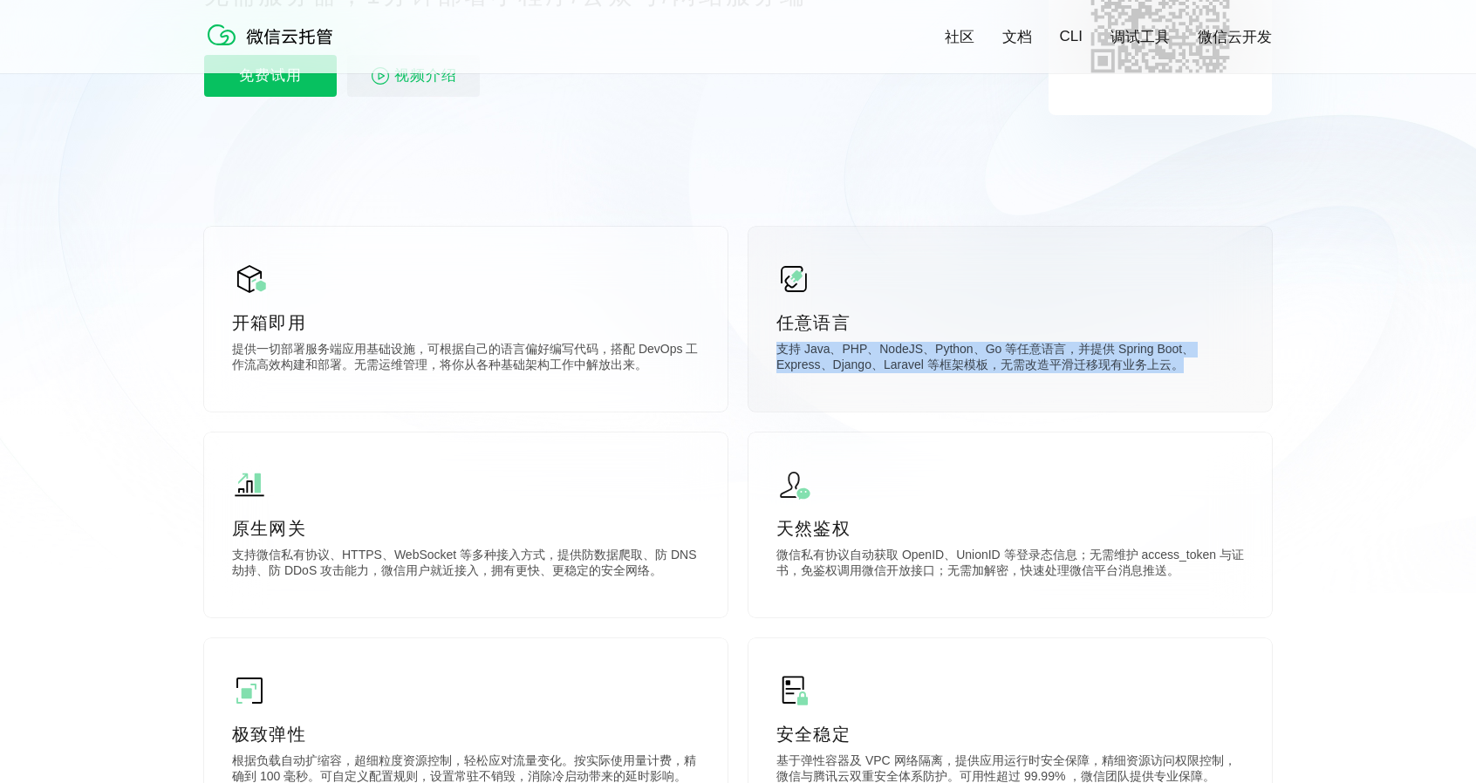
click at [1105, 375] on p "支持 Java、PHP、NodeJS、Python、Go 等任意语言，并提供 Spring Boot、Express、Django、Laravel 等框架模板…" at bounding box center [1010, 359] width 468 height 35
drag, startPoint x: 1042, startPoint y: 368, endPoint x: 780, endPoint y: 355, distance: 262.9
click at [780, 355] on p "支持 Java、PHP、NodeJS、Python、Go 等任意语言，并提供 Spring Boot、Express、Django、Laravel 等框架模板…" at bounding box center [1010, 359] width 468 height 35
click at [766, 387] on div "任意语言 支持 Java、PHP、NodeJS、Python、Go 等任意语言，并提供 Spring Boot、Express、Django、Laravel …" at bounding box center [1009, 319] width 523 height 185
drag, startPoint x: 1127, startPoint y: 367, endPoint x: 792, endPoint y: 351, distance: 335.4
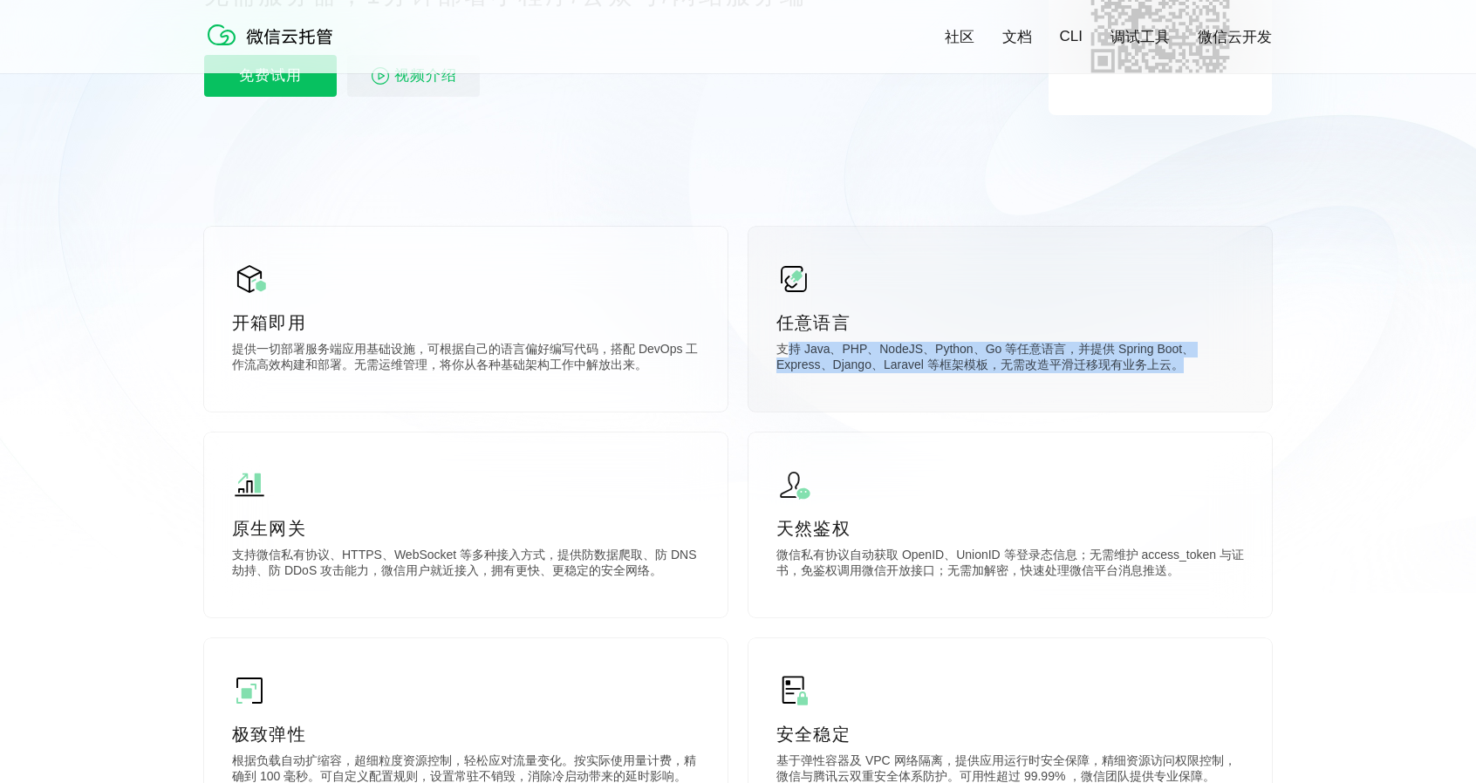
click at [792, 351] on p "支持 Java、PHP、NodeJS、Python、Go 等任意语言，并提供 Spring Boot、Express、Django、Laravel 等框架模板…" at bounding box center [1010, 359] width 468 height 35
click at [793, 352] on p "支持 Java、PHP、NodeJS、Python、Go 等任意语言，并提供 Spring Boot、Express、Django、Laravel 等框架模板…" at bounding box center [1010, 359] width 468 height 35
click at [1111, 370] on p "支持 Java、PHP、NodeJS、Python、Go 等任意语言，并提供 Spring Boot、Express、Django、Laravel 等框架模板…" at bounding box center [1010, 359] width 468 height 35
drag, startPoint x: 1124, startPoint y: 371, endPoint x: 772, endPoint y: 346, distance: 353.2
click at [772, 346] on div "任意语言 支持 Java、PHP、NodeJS、Python、Go 等任意语言，并提供 Spring Boot、Express、Django、Laravel …" at bounding box center [1009, 319] width 523 height 185
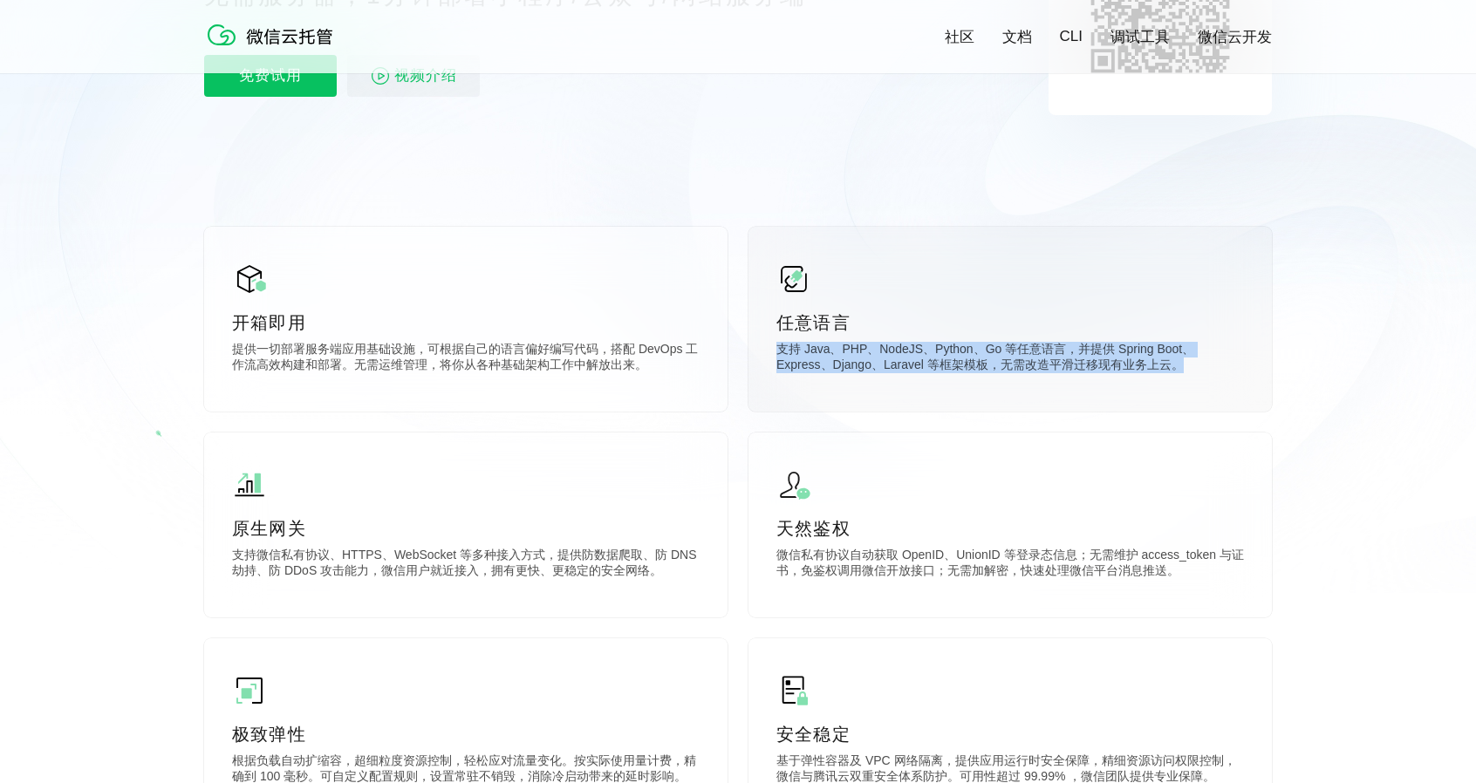
click at [1002, 396] on div "任意语言 支持 Java、PHP、NodeJS、Python、Go 等任意语言，并提供 Spring Boot、Express、Django、Laravel …" at bounding box center [1009, 319] width 523 height 185
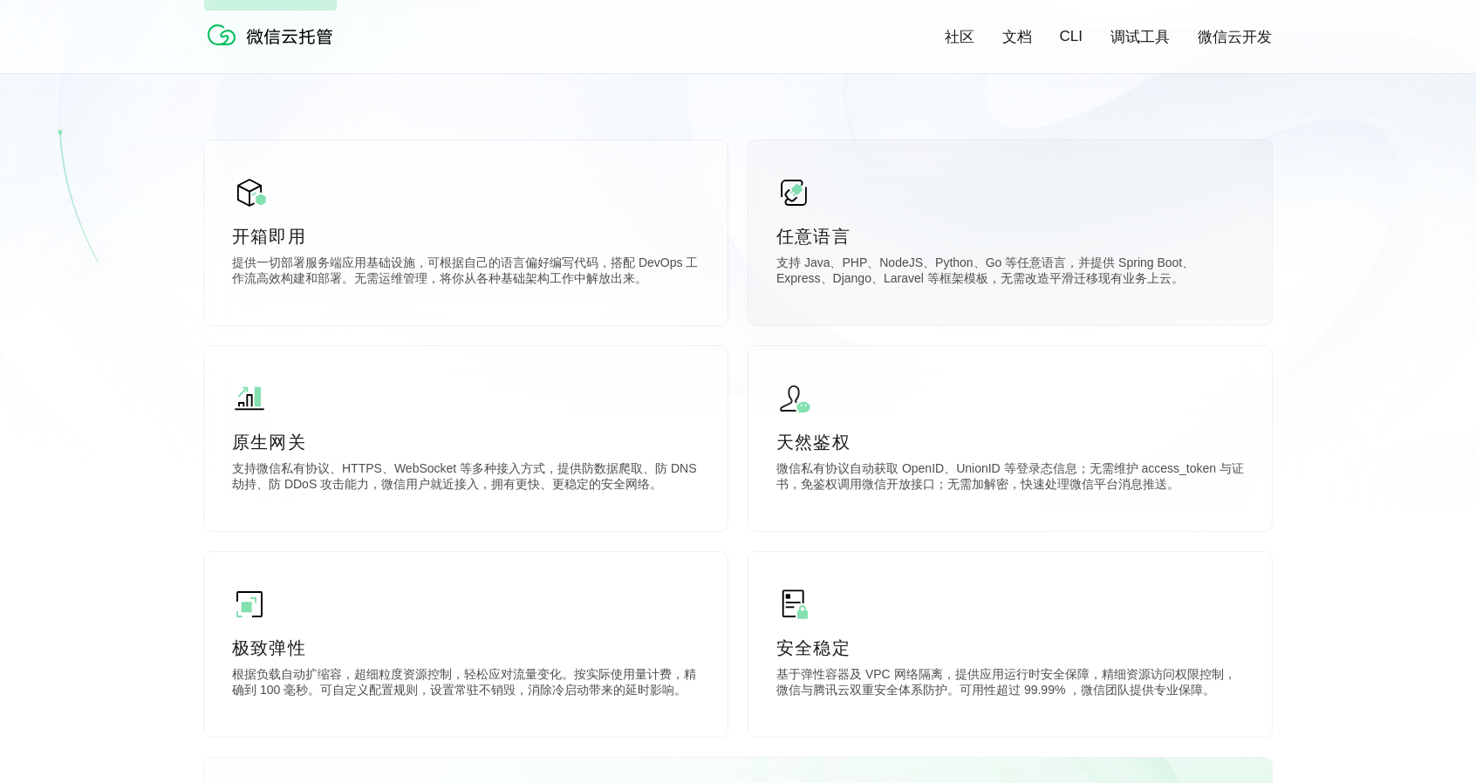
scroll to position [436, 0]
click at [970, 466] on p "微信私有协议自动获取 OpenID、UnionID 等登录态信息；无需维护 access_token 与证书，免鉴权调用微信开放接口；无需加解密，快速处理微信…" at bounding box center [1010, 478] width 468 height 35
click at [972, 465] on p "微信私有协议自动获取 OpenID、UnionID 等登录态信息；无需维护 access_token 与证书，免鉴权调用微信开放接口；无需加解密，快速处理微信…" at bounding box center [1010, 478] width 468 height 35
click at [1149, 477] on p "微信私有协议自动获取 OpenID、UnionID 等登录态信息；无需维护 access_token 与证书，免鉴权调用微信开放接口；无需加解密，快速处理微信…" at bounding box center [1010, 478] width 468 height 35
drag, startPoint x: 953, startPoint y: 486, endPoint x: 1184, endPoint y: 485, distance: 231.2
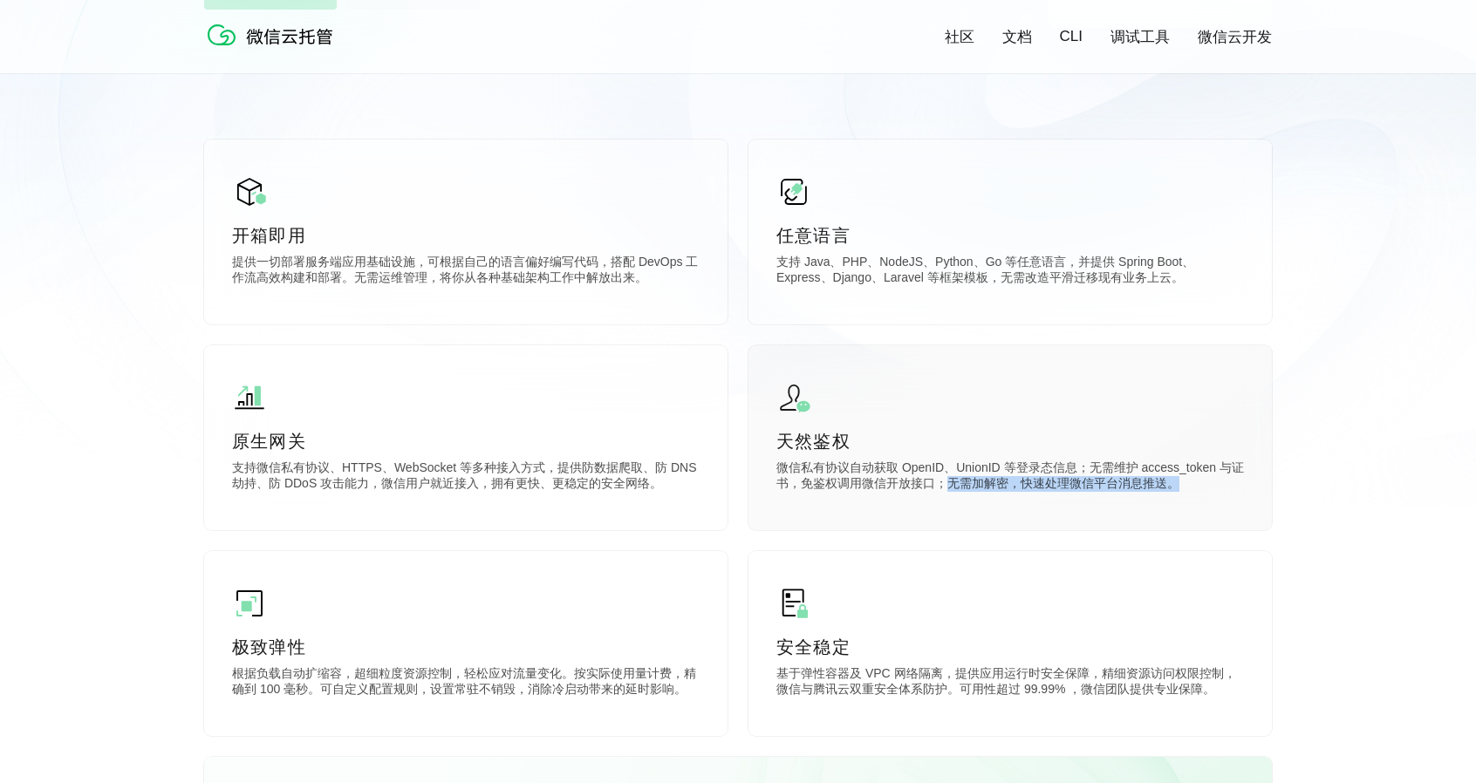
click at [1184, 485] on p "微信私有协议自动获取 OpenID、UnionID 等登录态信息；无需维护 access_token 与证书，免鉴权调用微信开放接口；无需加解密，快速处理微信…" at bounding box center [1010, 478] width 468 height 35
click at [1072, 497] on div "天然鉴权 微信私有协议自动获取 OpenID、UnionID 等登录态信息；无需维护 access_token 与证书，免鉴权调用微信开放接口；无需加解密，快…" at bounding box center [1009, 437] width 523 height 185
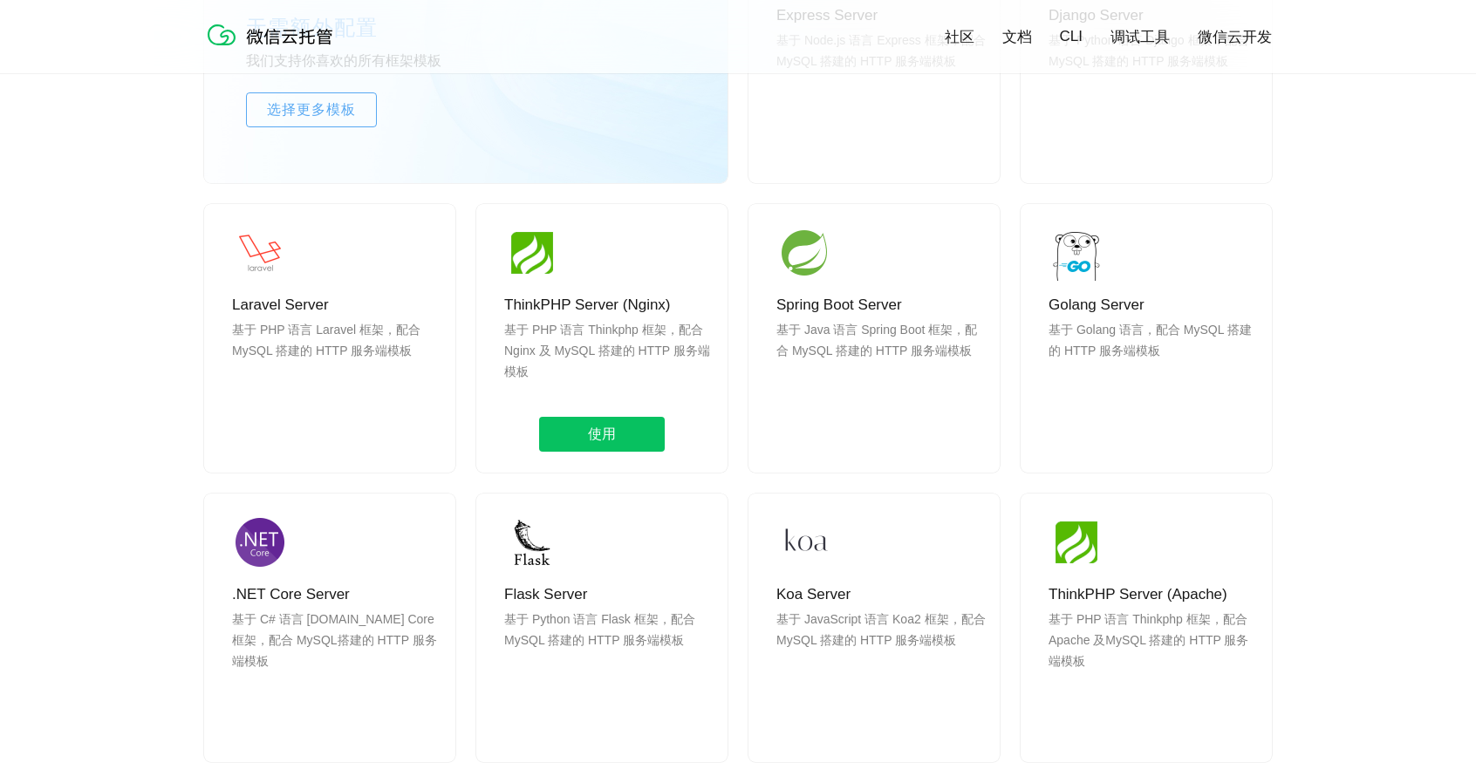
scroll to position [1483, 0]
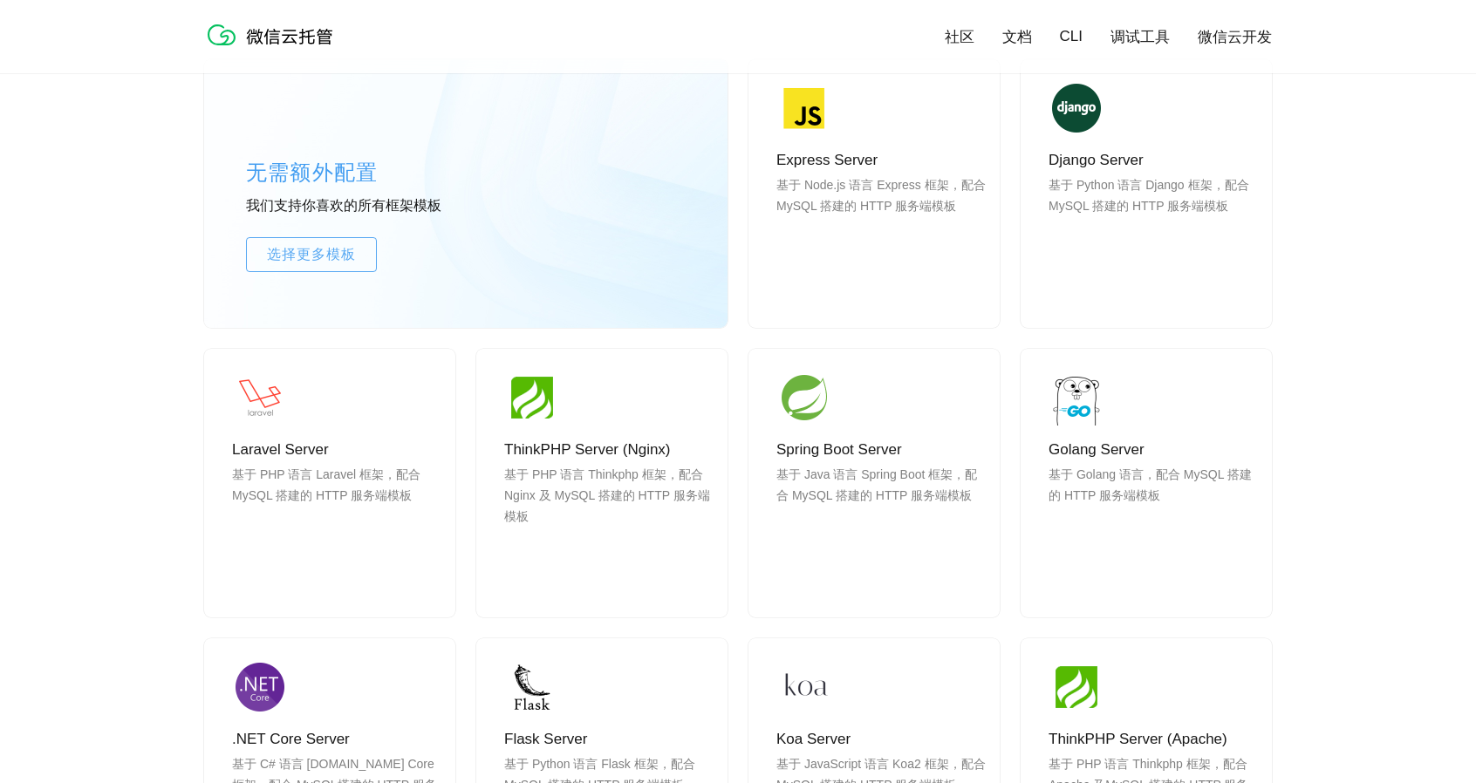
click at [1329, 574] on div "无需额外配置 我们支持你喜欢的所有框架模板 选择更多模板 Express Server 基于 Node.js 语言 Express 框架，配合 MySQL 搭…" at bounding box center [738, 514] width 1476 height 1066
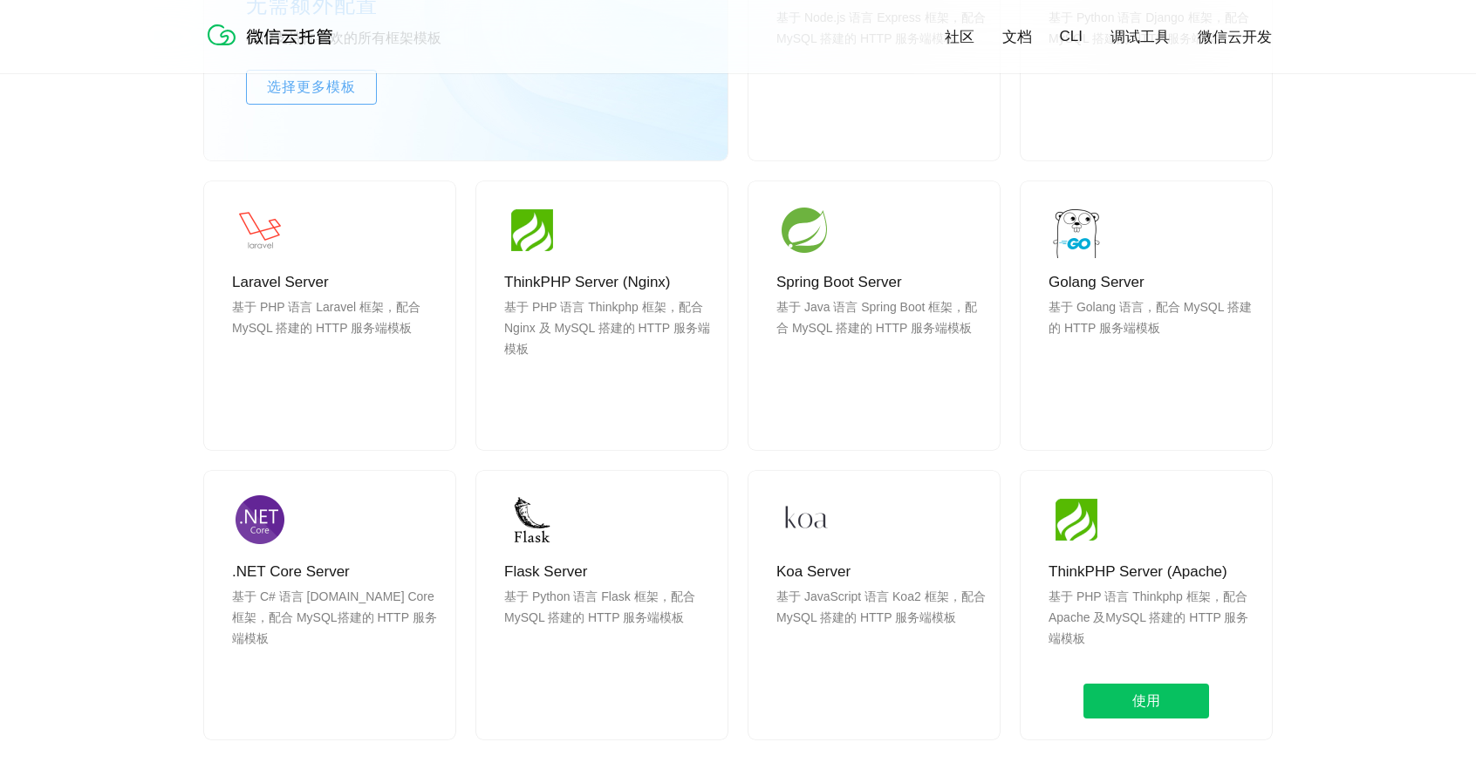
scroll to position [1657, 0]
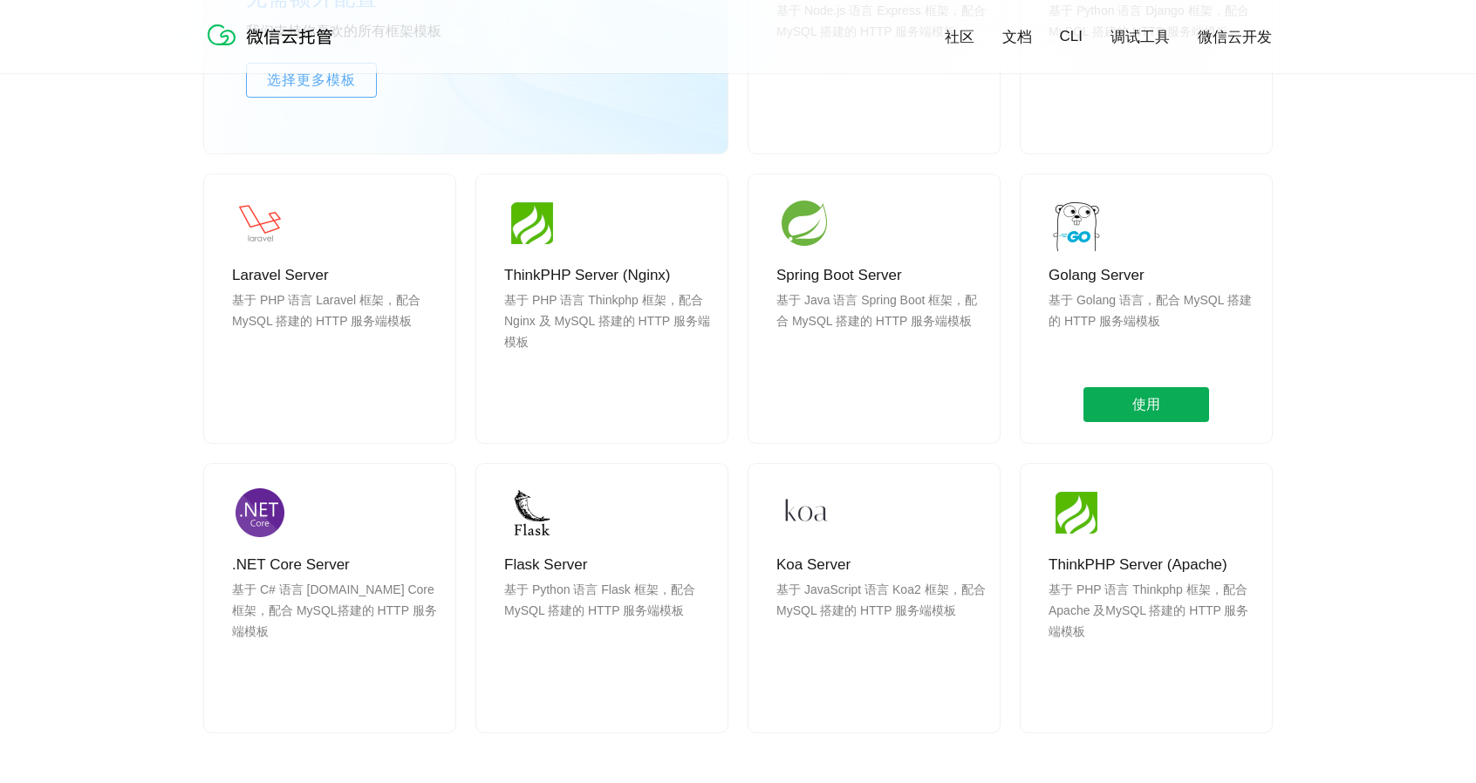
click at [1143, 397] on span "使用" at bounding box center [1146, 404] width 126 height 35
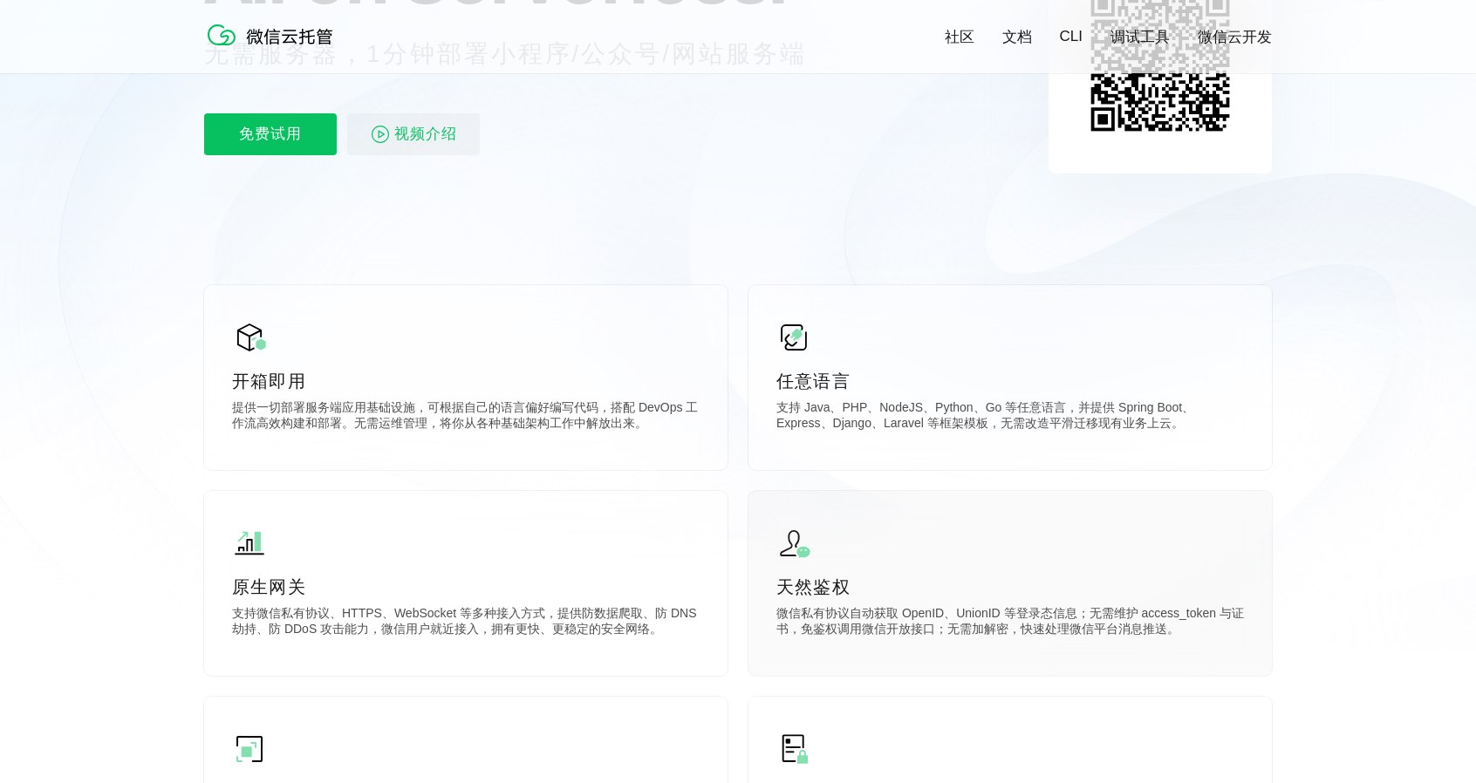
scroll to position [175, 0]
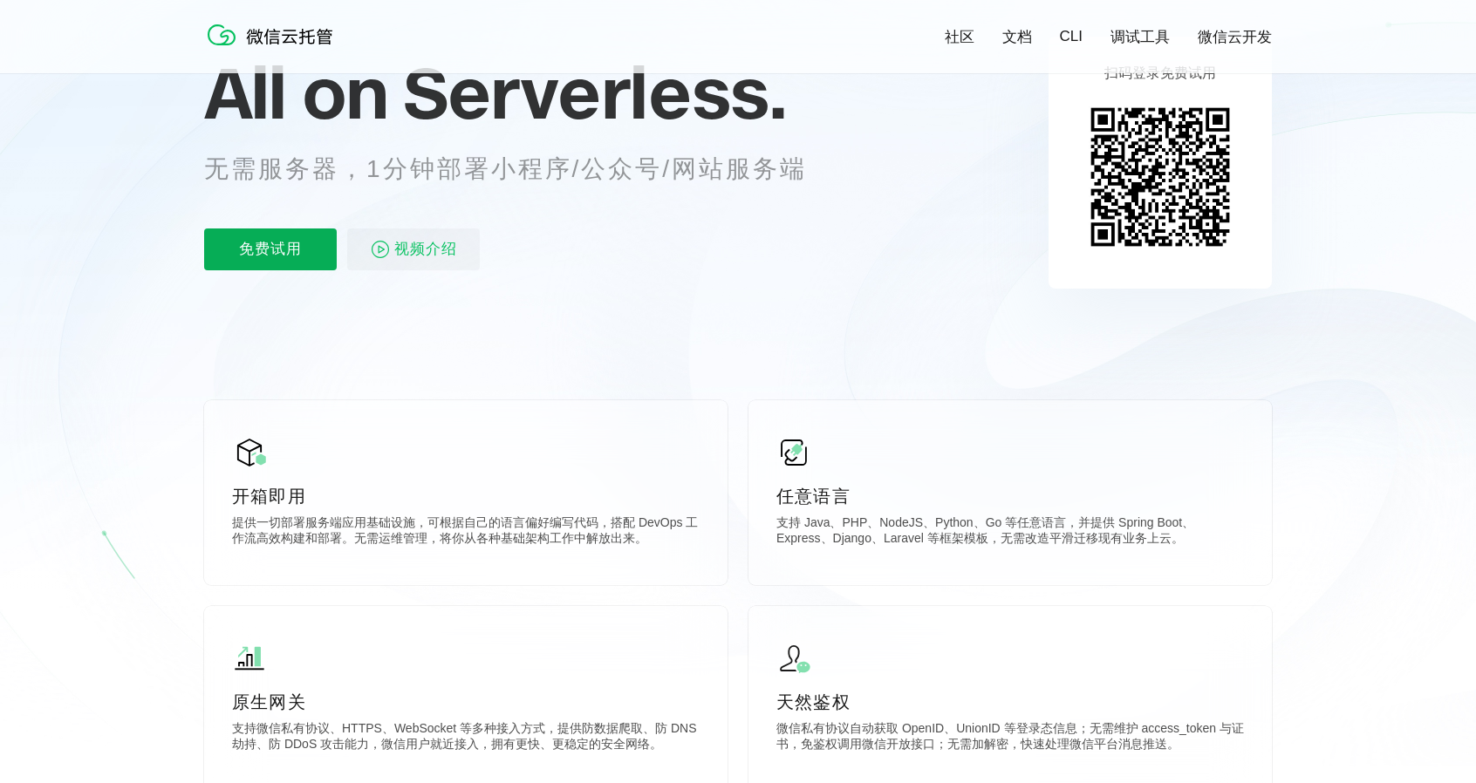
click at [263, 248] on p "免费试用" at bounding box center [270, 250] width 133 height 42
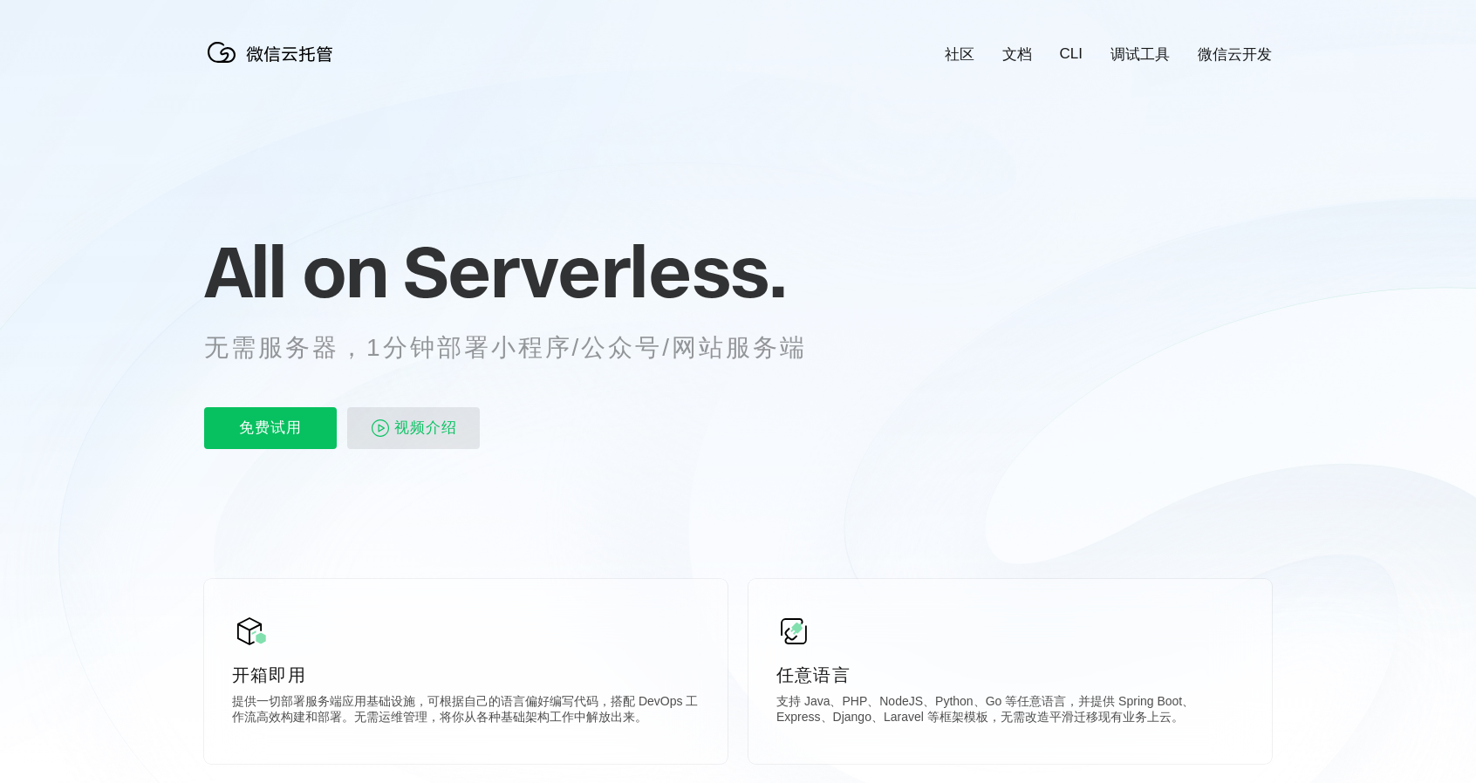
scroll to position [175, 0]
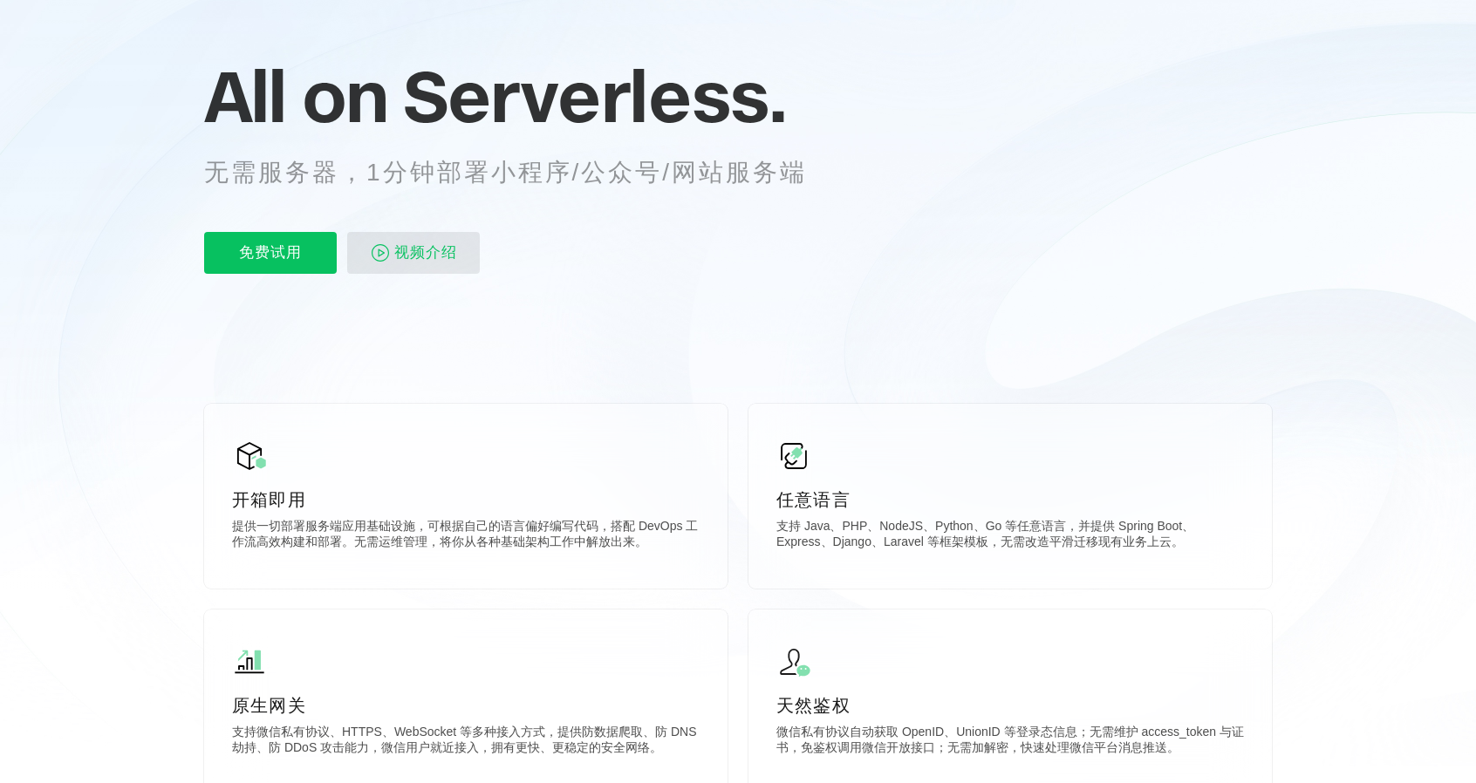
click at [420, 266] on span "视频介绍" at bounding box center [425, 253] width 63 height 42
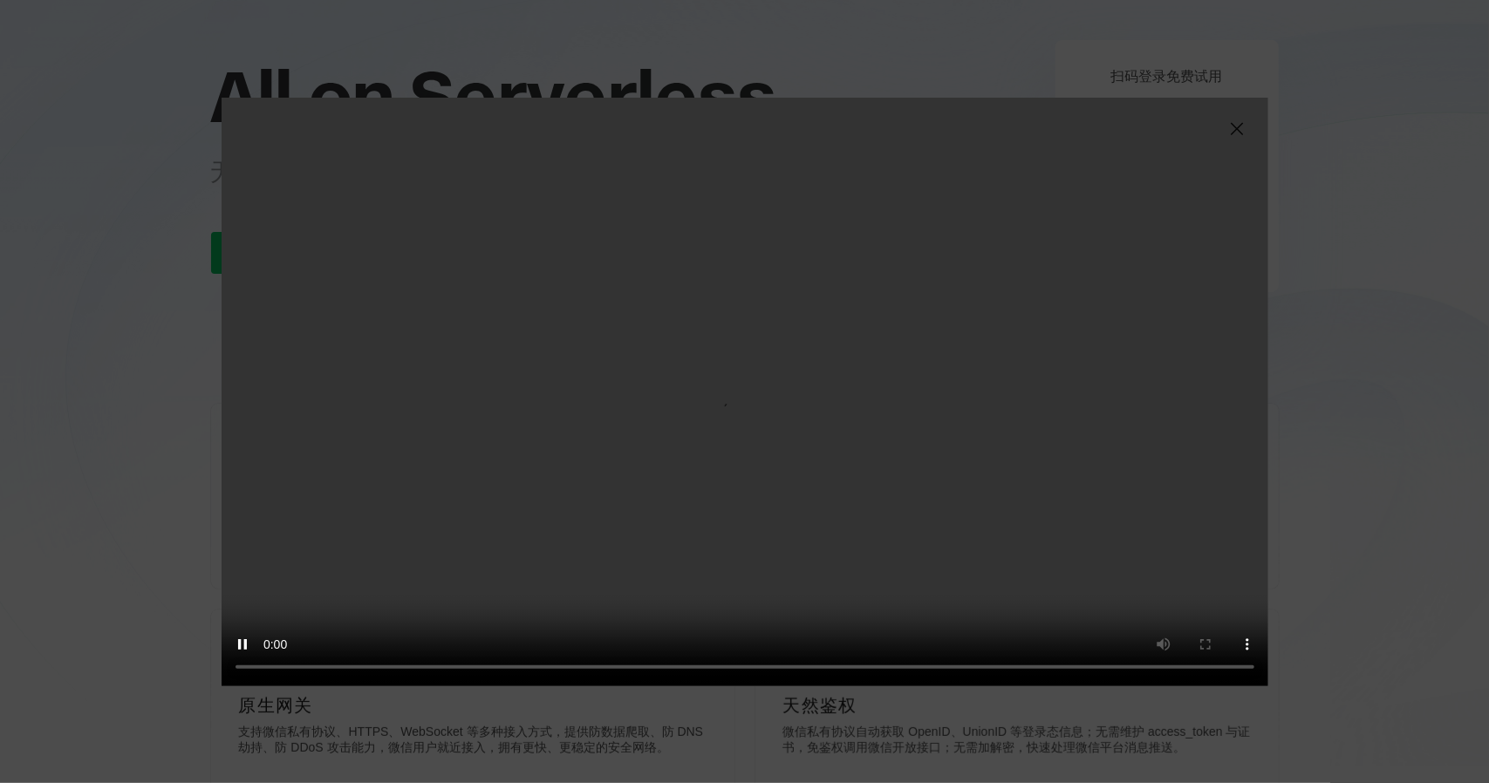
click at [1233, 128] on img at bounding box center [1236, 129] width 21 height 21
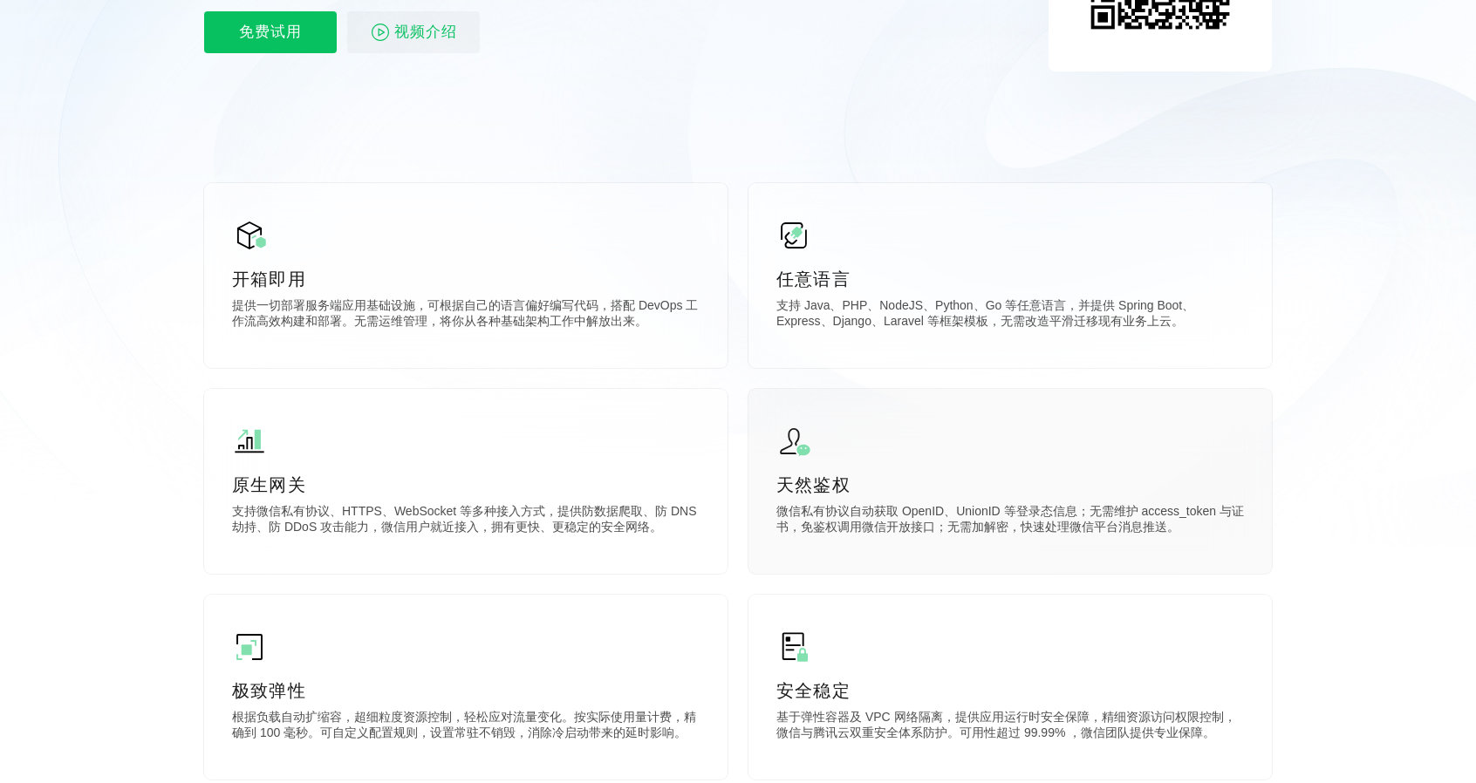
scroll to position [524, 0]
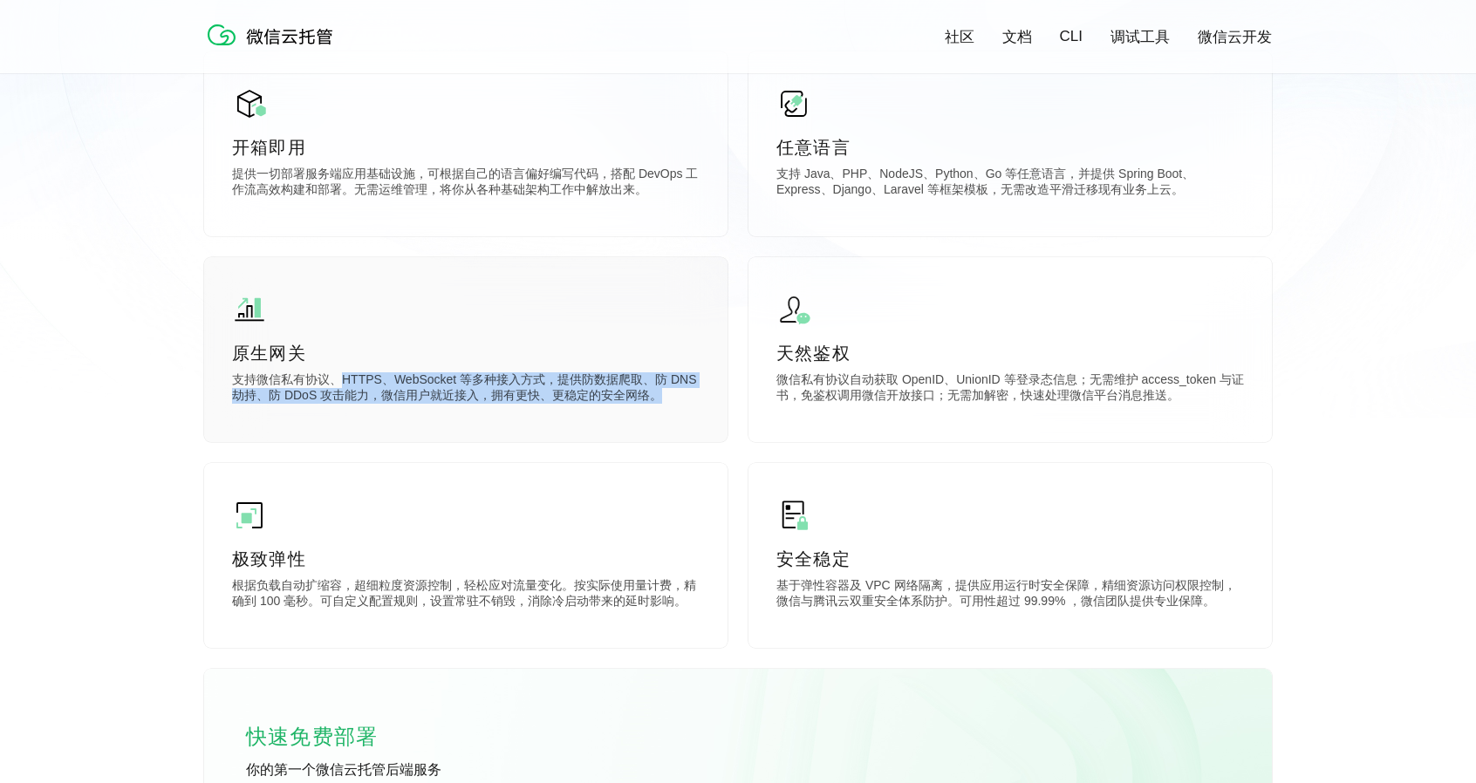
drag, startPoint x: 343, startPoint y: 381, endPoint x: 698, endPoint y: 408, distance: 356.0
click at [698, 408] on div "原生网关 支持微信私有协议、HTTPS、WebSocket 等多种接入方式，提供防数据爬取、防 DNS 劫持、防 DDoS 攻击能力，微信用户就近接入，拥有更…" at bounding box center [465, 349] width 523 height 185
click at [492, 421] on div "原生网关 支持微信私有协议、HTTPS、WebSocket 等多种接入方式，提供防数据爬取、防 DNS 劫持、防 DDoS 攻击能力，微信用户就近接入，拥有更…" at bounding box center [465, 349] width 523 height 185
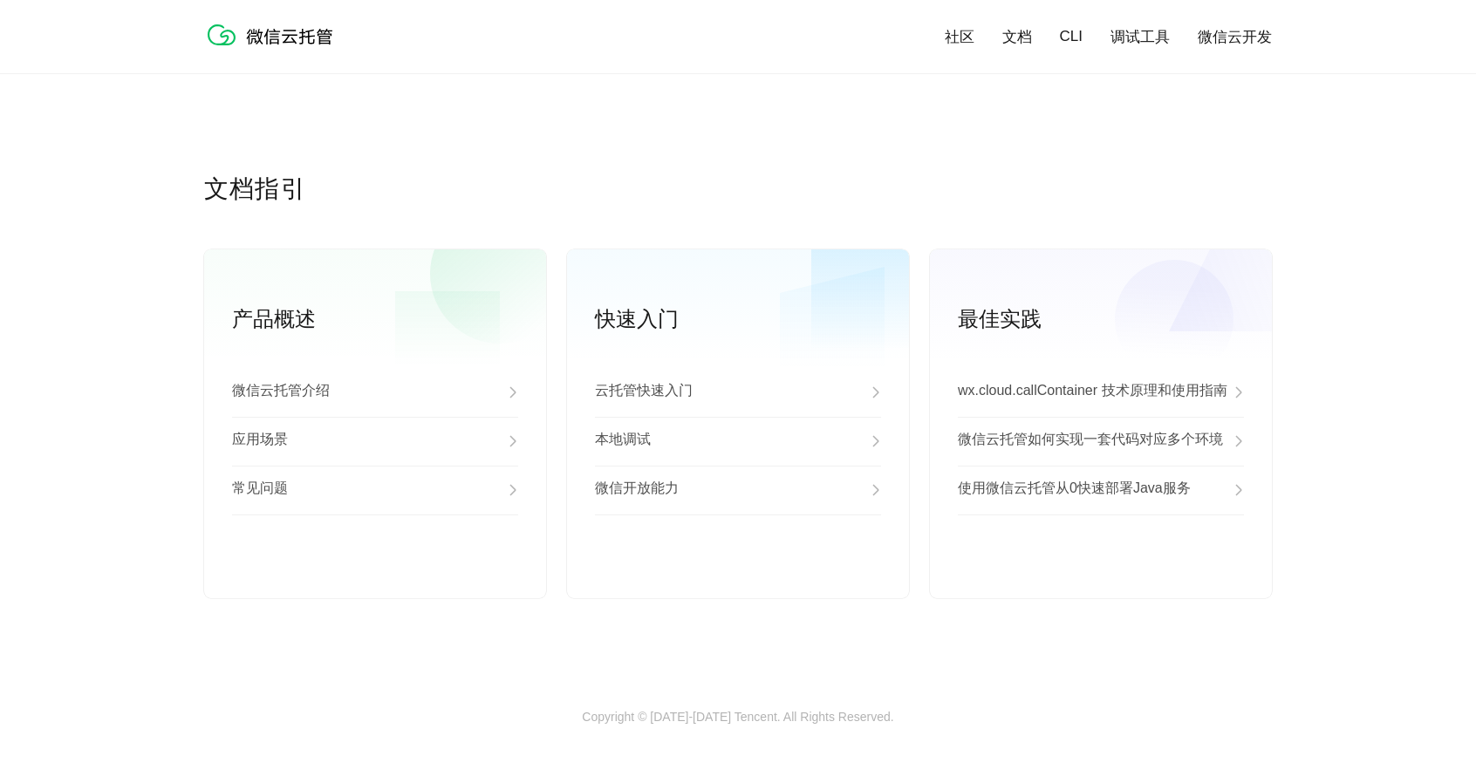
scroll to position [4341, 0]
click at [629, 393] on p "云托管快速入门" at bounding box center [644, 392] width 98 height 21
click at [671, 390] on p "云托管快速入门" at bounding box center [644, 392] width 98 height 21
click at [1094, 485] on p "使用微信云托管从0快速部署Java服务" at bounding box center [1074, 490] width 233 height 21
click at [652, 390] on p "云托管快速入门" at bounding box center [644, 392] width 98 height 21
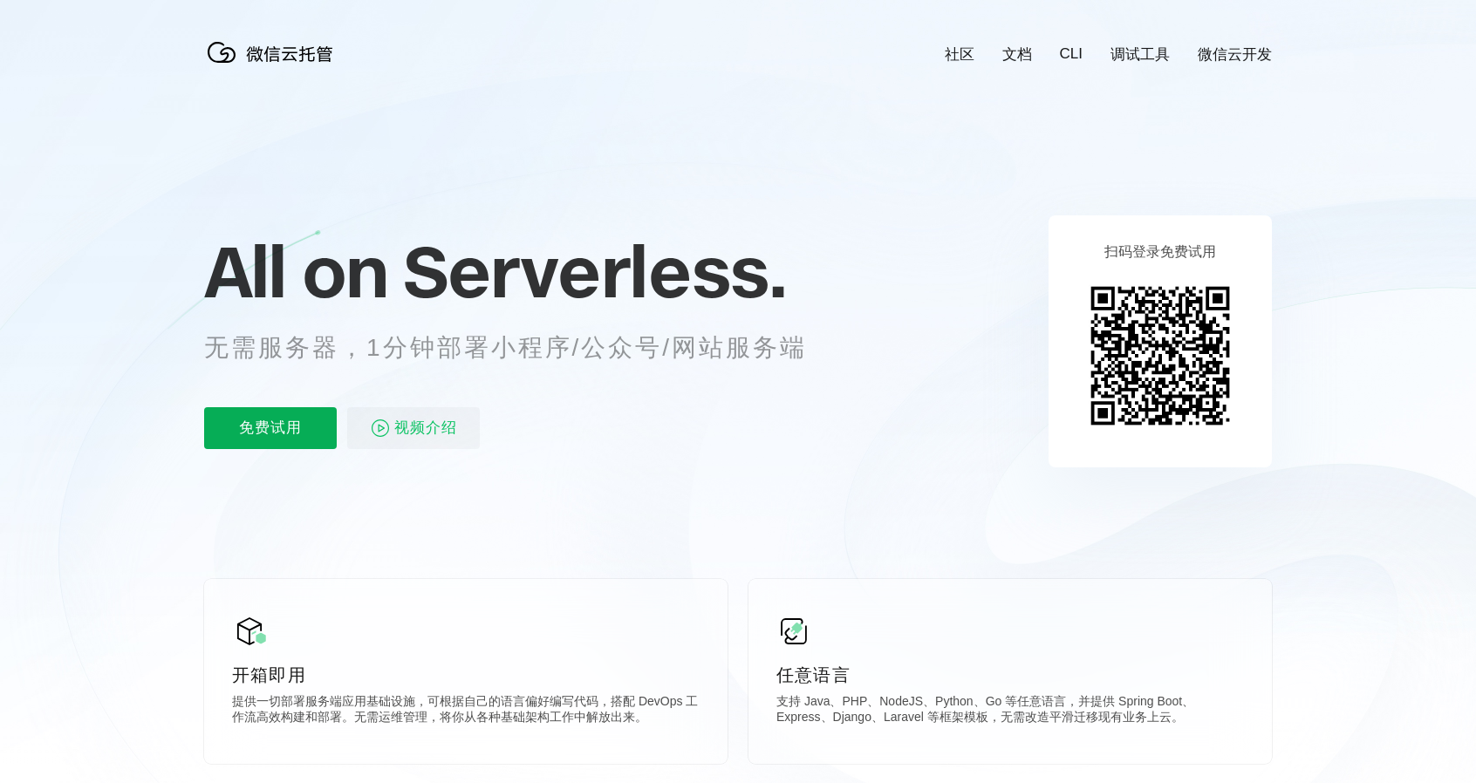
click at [214, 427] on p "免费试用" at bounding box center [270, 428] width 133 height 42
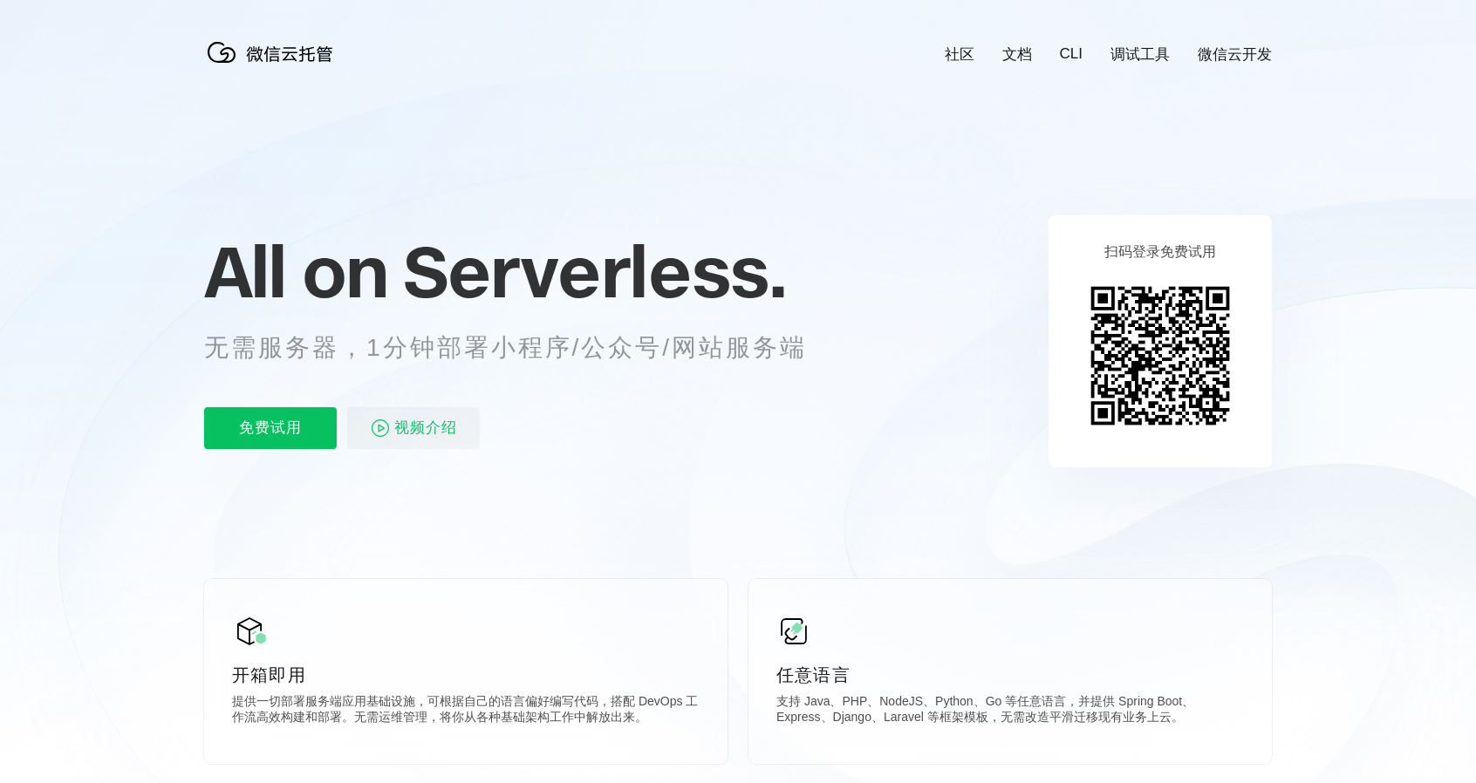
scroll to position [0, 3102]
click at [1225, 51] on link "微信云开发" at bounding box center [1235, 54] width 74 height 20
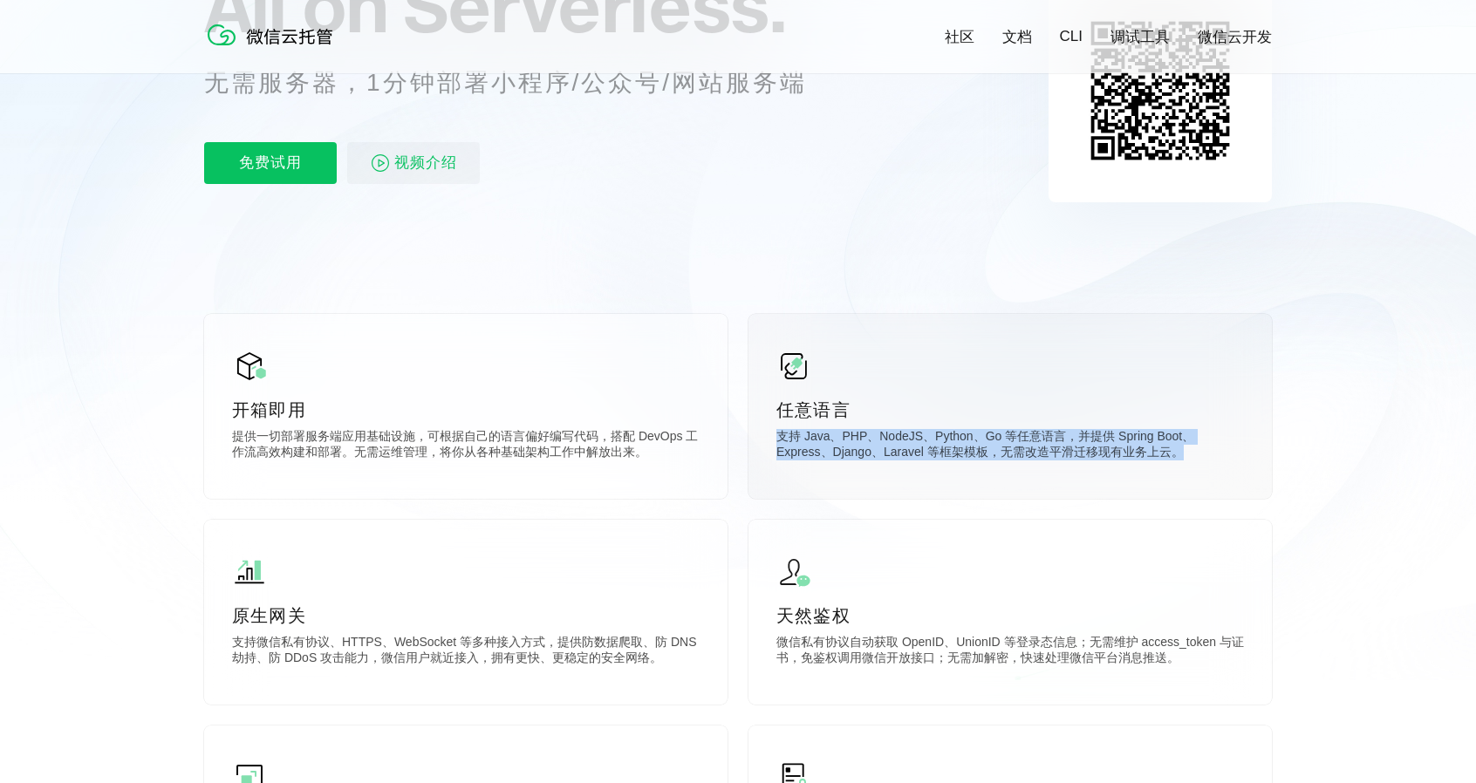
drag, startPoint x: 775, startPoint y: 436, endPoint x: 1160, endPoint y: 459, distance: 386.2
click at [1160, 459] on div "任意语言 支持 Java、PHP、NodeJS、Python、Go 等任意语言，并提供 Spring Boot、Express、Django、Laravel …" at bounding box center [1009, 406] width 523 height 185
click at [1034, 468] on div "任意语言 支持 Java、PHP、NodeJS、Python、Go 等任意语言，并提供 Spring Boot、Express、Django、Laravel …" at bounding box center [1009, 406] width 523 height 185
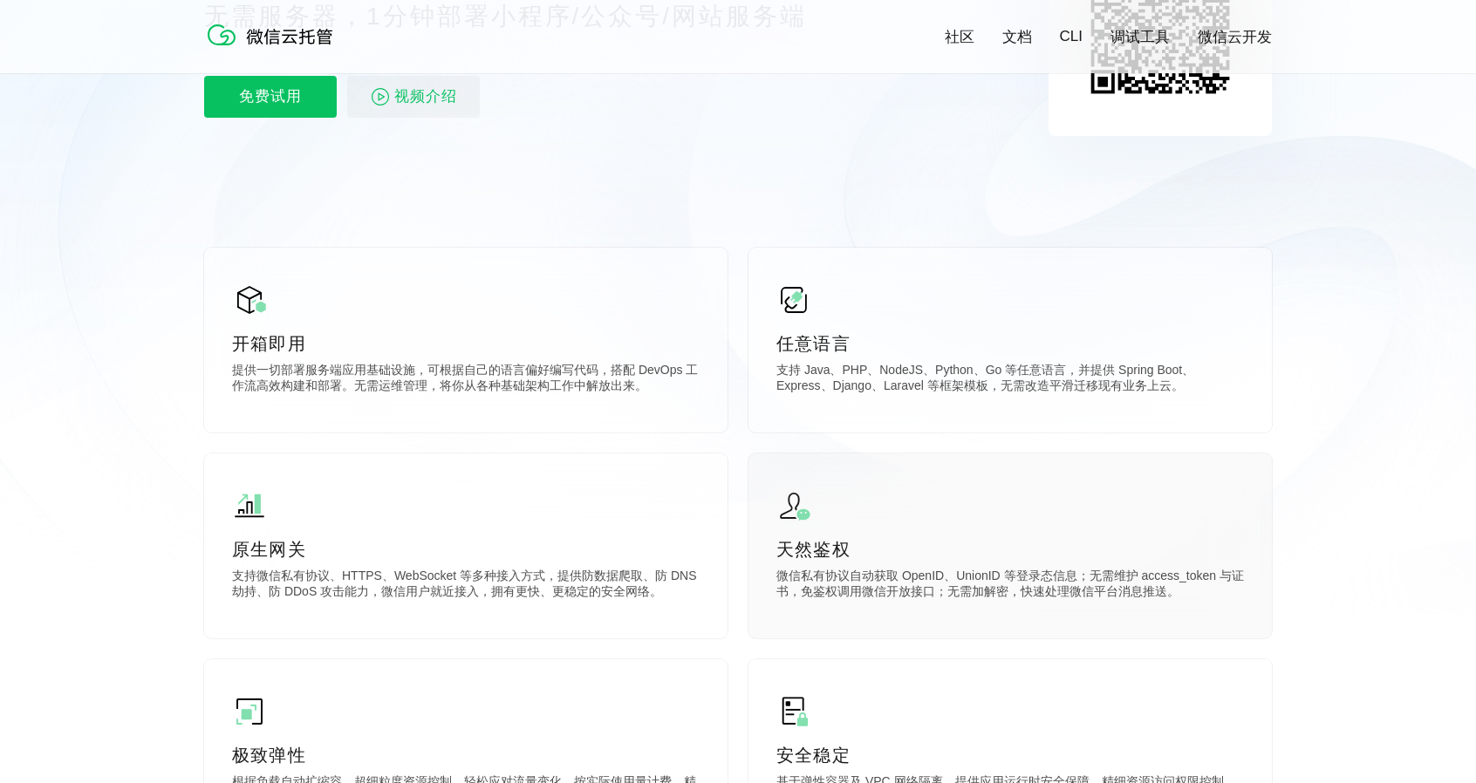
scroll to position [436, 0]
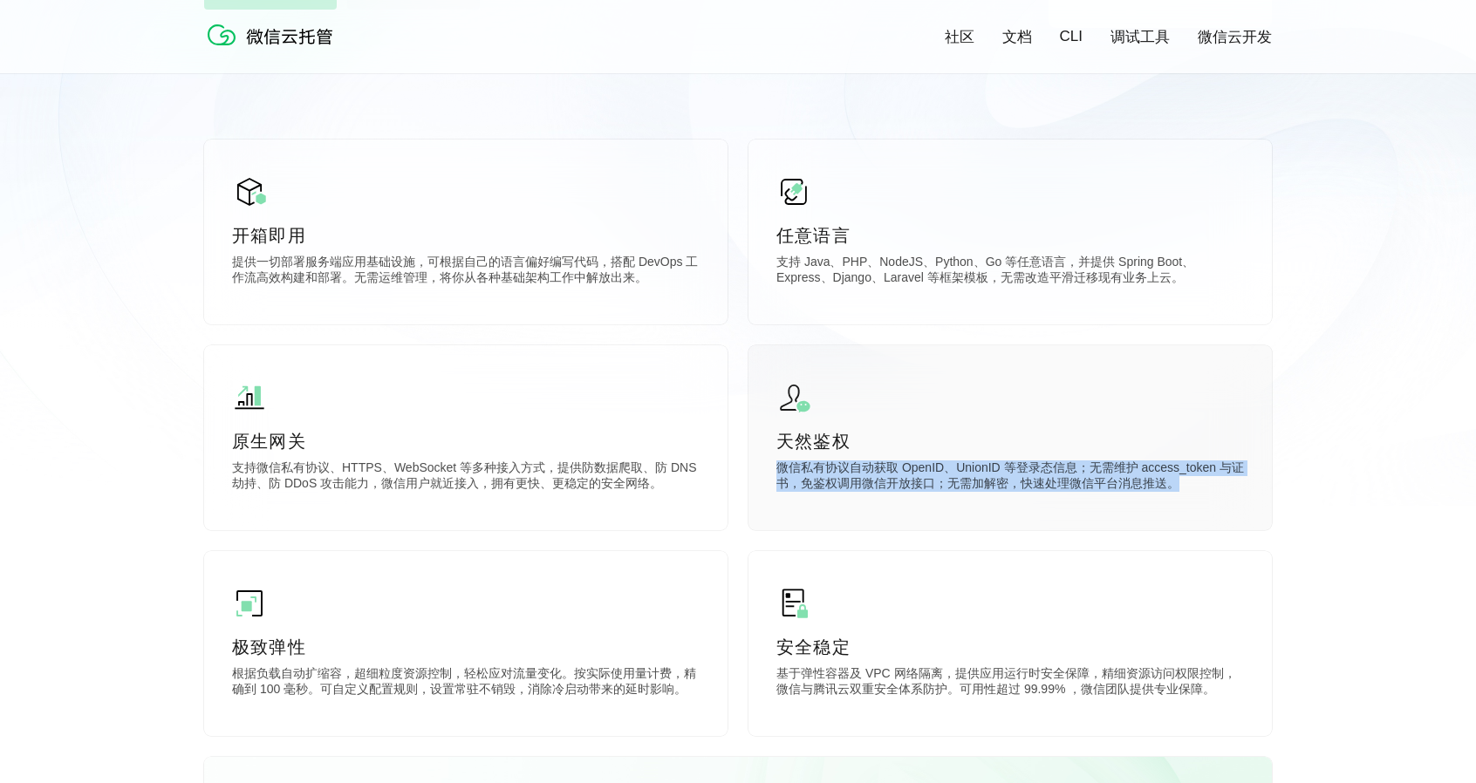
drag, startPoint x: 1183, startPoint y: 490, endPoint x: 764, endPoint y: 474, distance: 419.0
click at [764, 474] on div "天然鉴权 微信私有协议自动获取 OpenID、UnionID 等登录态信息；无需维护 access_token 与证书，免鉴权调用微信开放接口；无需加解密，快…" at bounding box center [1009, 437] width 523 height 185
drag, startPoint x: 921, startPoint y: 492, endPoint x: 1244, endPoint y: 507, distance: 323.1
click at [1244, 507] on div "天然鉴权 微信私有协议自动获取 OpenID、UnionID 等登录态信息；无需维护 access_token 与证书，免鉴权调用微信开放接口；无需加解密，快…" at bounding box center [1009, 437] width 523 height 185
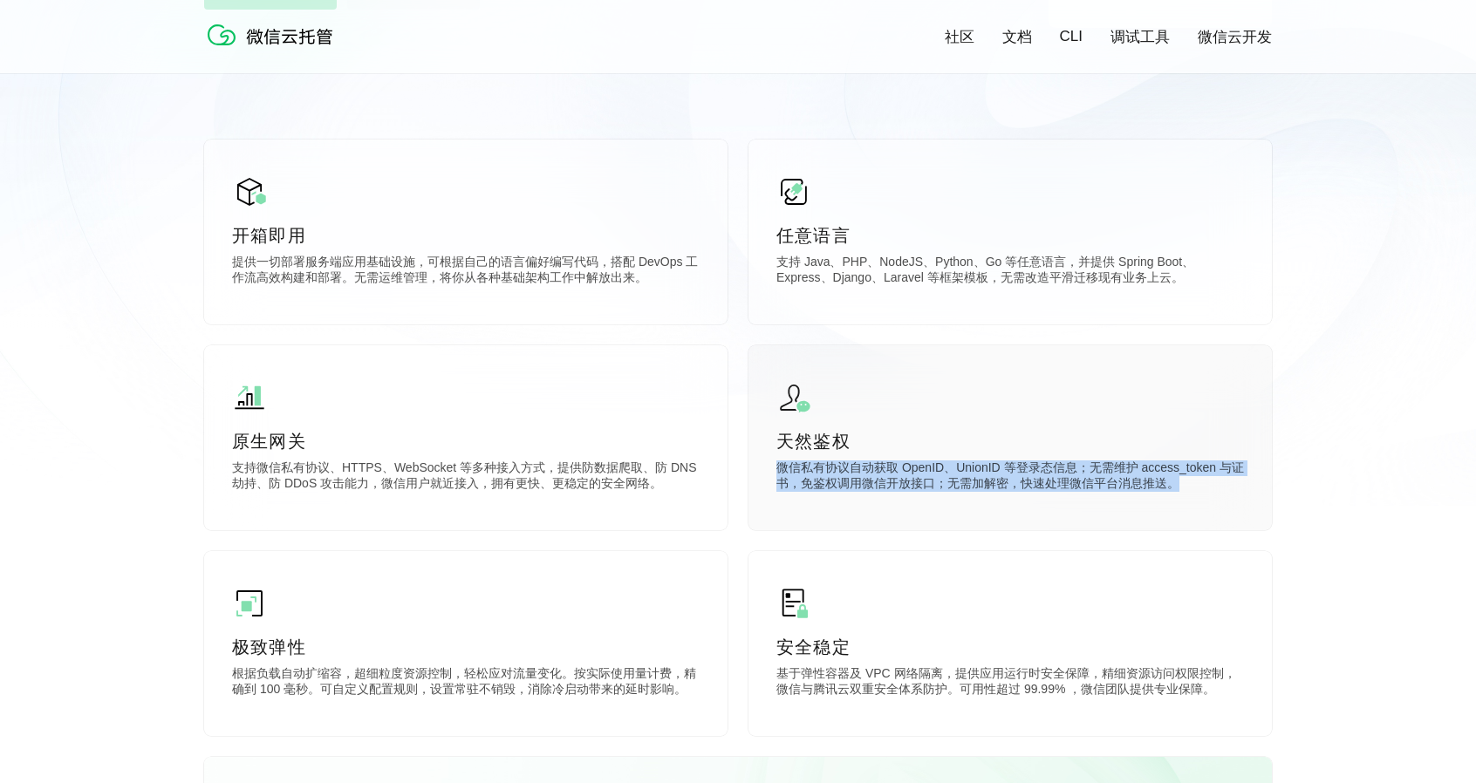
click at [1082, 507] on div "天然鉴权 微信私有协议自动获取 OpenID、UnionID 等登录态信息；无需维护 access_token 与证书，免鉴权调用微信开放接口；无需加解密，快…" at bounding box center [1009, 437] width 523 height 185
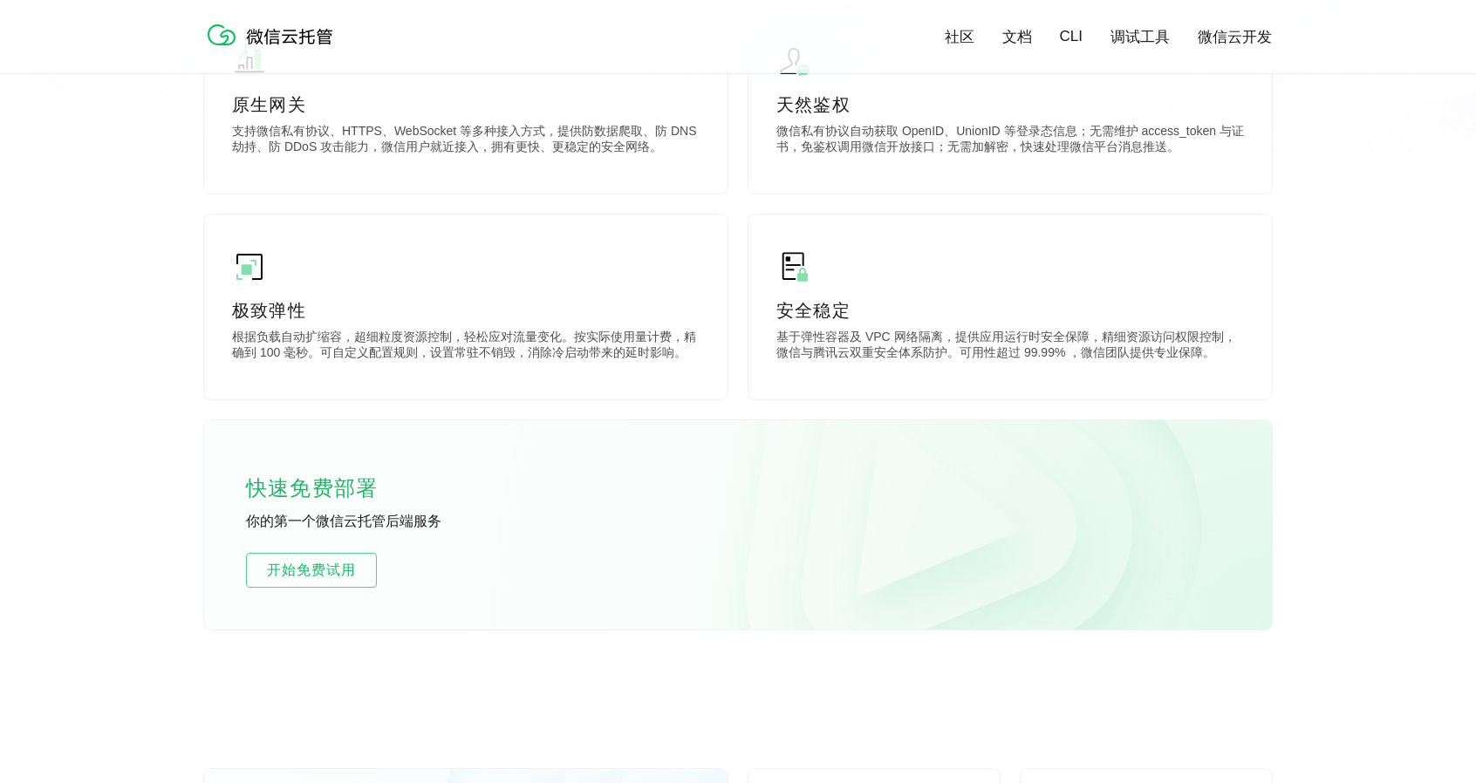
scroll to position [785, 0]
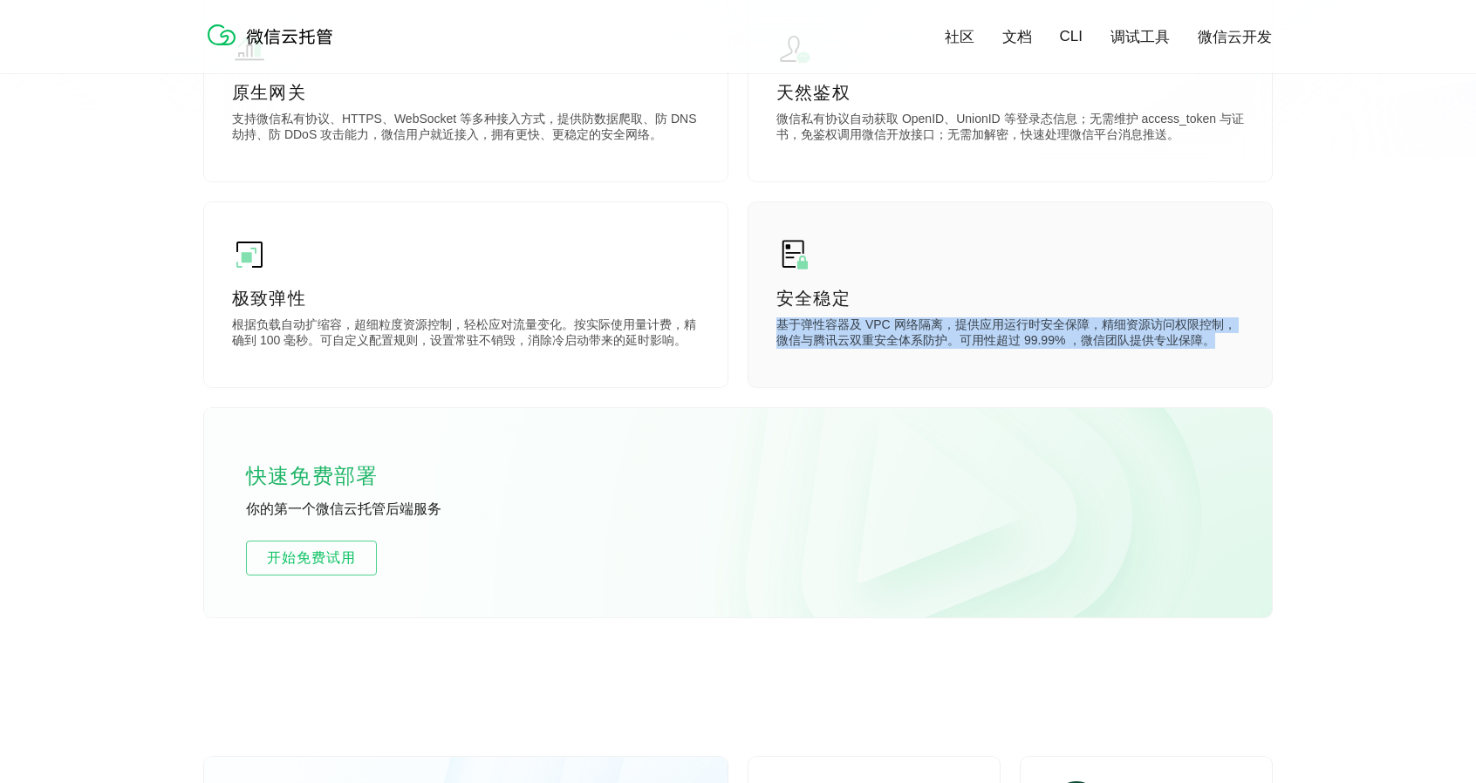
drag, startPoint x: 791, startPoint y: 324, endPoint x: 1211, endPoint y: 343, distance: 420.0
click at [1211, 343] on p "基于弹性容器及 VPC 网络隔离，提供应用运行时安全保障，精细资源访问权限控制，微信与腾讯云双重安全体系防护。可用性超过 99.99% ，微信团队提供专业保障。" at bounding box center [1010, 335] width 468 height 35
click at [1004, 374] on div "安全稳定 基于弹性容器及 VPC 网络隔离，提供应用运行时安全保障，精细资源访问权限控制，微信与腾讯云双重安全体系防护。可用性超过 99.99% ，微信团队提…" at bounding box center [1009, 294] width 523 height 185
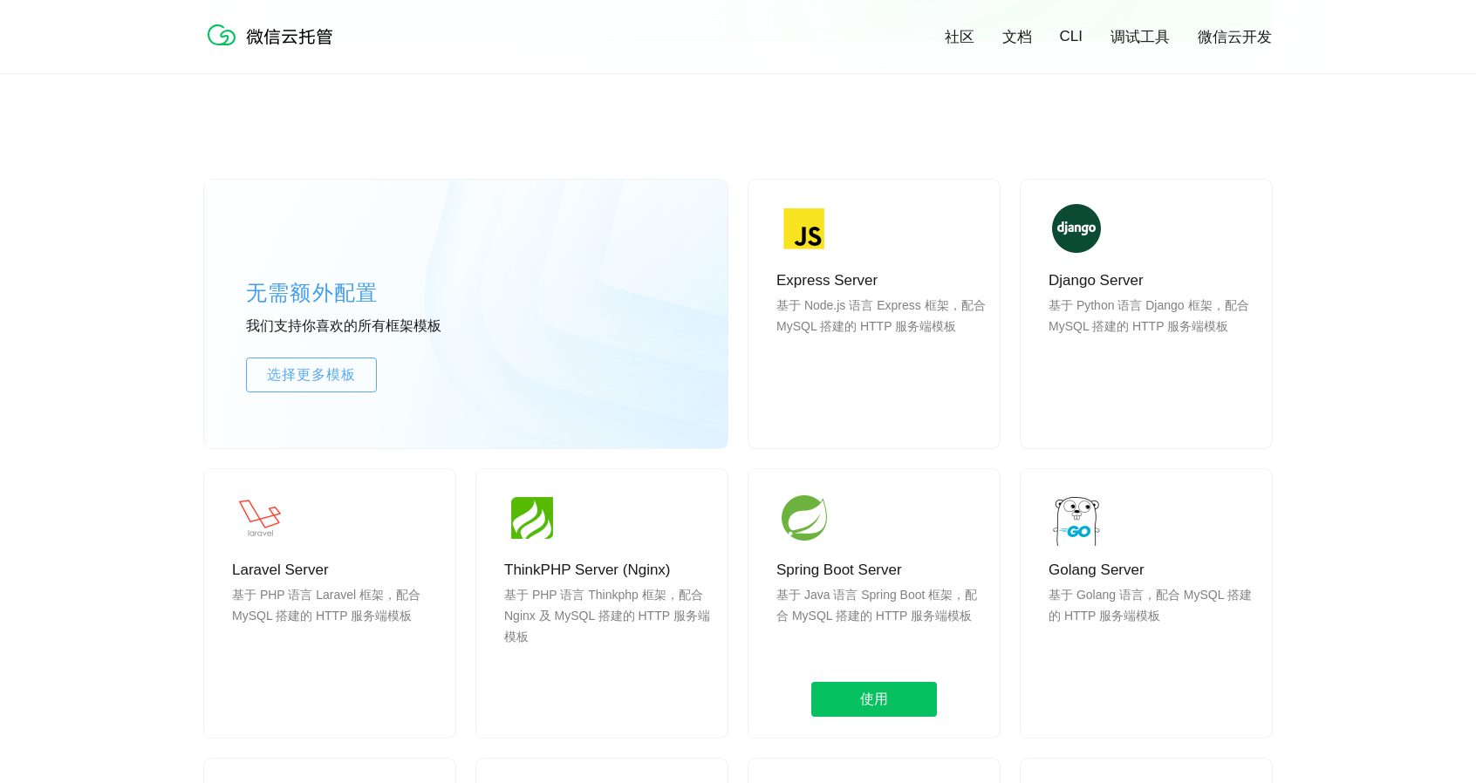
scroll to position [1570, 0]
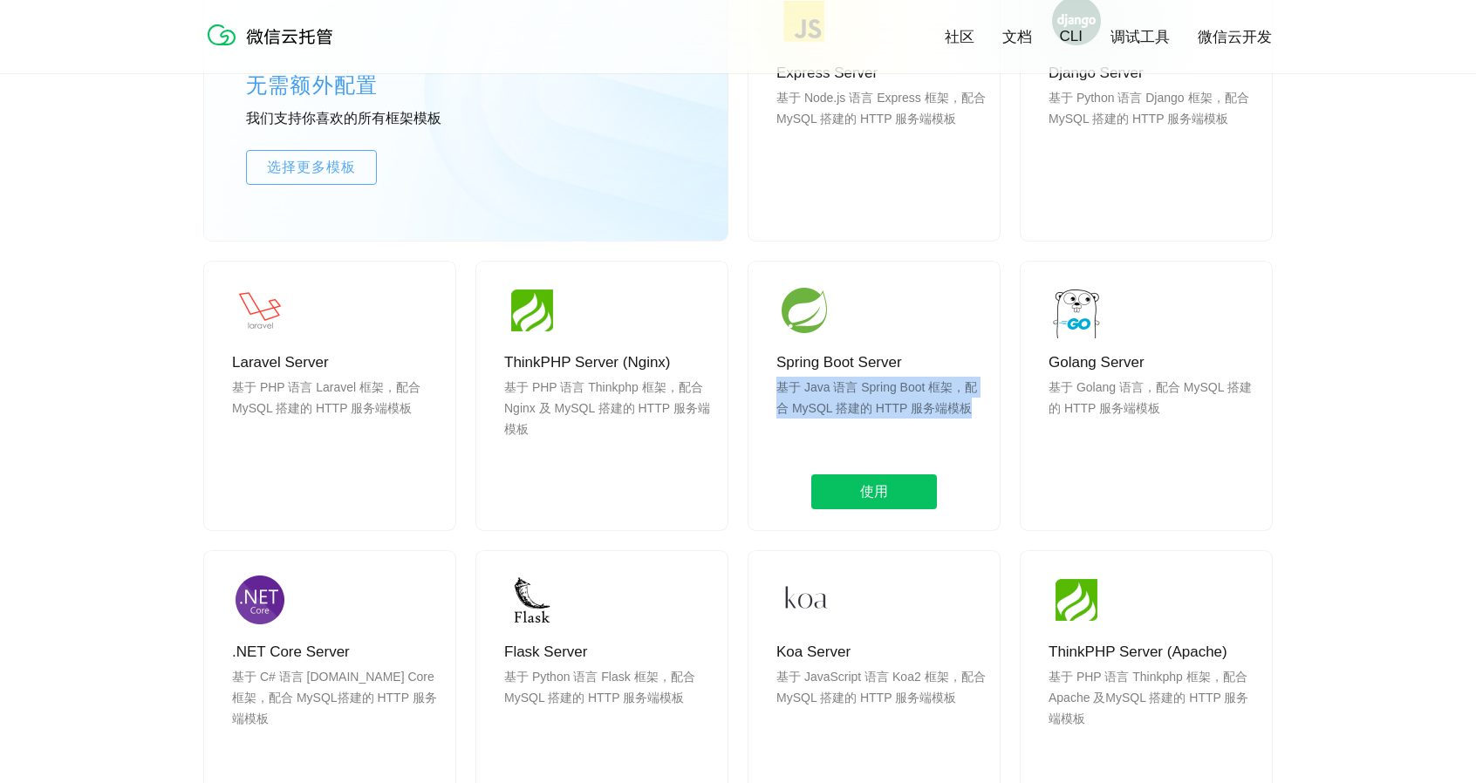
drag, startPoint x: 770, startPoint y: 389, endPoint x: 970, endPoint y: 412, distance: 201.0
click at [970, 412] on div "Spring Boot Server 基于 Java 语言 Spring Boot 框架，配合 MySQL 搭建的 HTTP 服务端模板 使用" at bounding box center [873, 396] width 251 height 269
click at [928, 421] on p "基于 Java 语言 Spring Boot 框架，配合 MySQL 搭建的 HTTP 服务端模板" at bounding box center [880, 419] width 209 height 84
drag, startPoint x: 976, startPoint y: 402, endPoint x: 791, endPoint y: 385, distance: 185.7
click at [791, 385] on p "基于 Java 语言 Spring Boot 框架，配合 MySQL 搭建的 HTTP 服务端模板" at bounding box center [880, 419] width 209 height 84
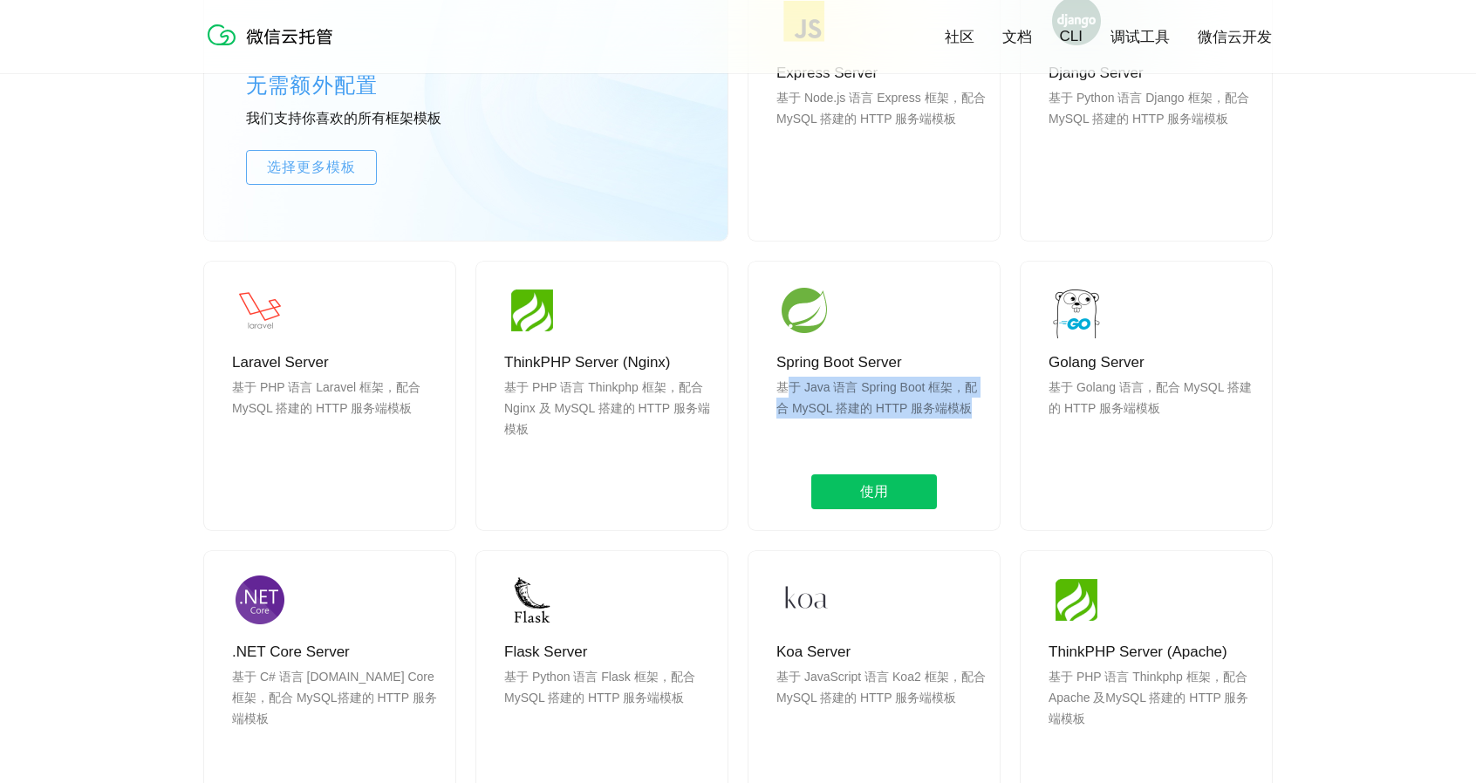
click at [791, 385] on p "基于 Java 语言 Spring Boot 框架，配合 MySQL 搭建的 HTTP 服务端模板" at bounding box center [880, 419] width 209 height 84
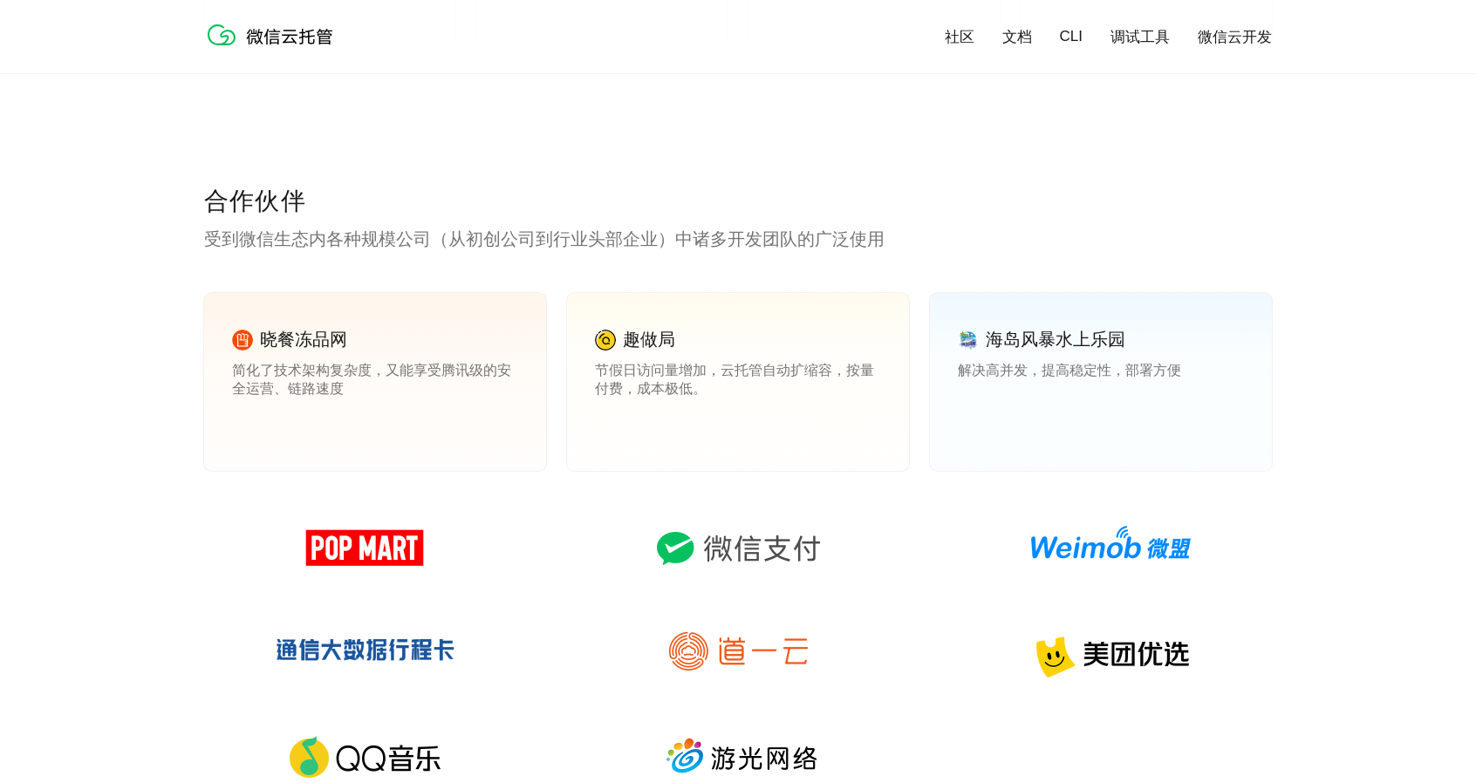
scroll to position [2704, 0]
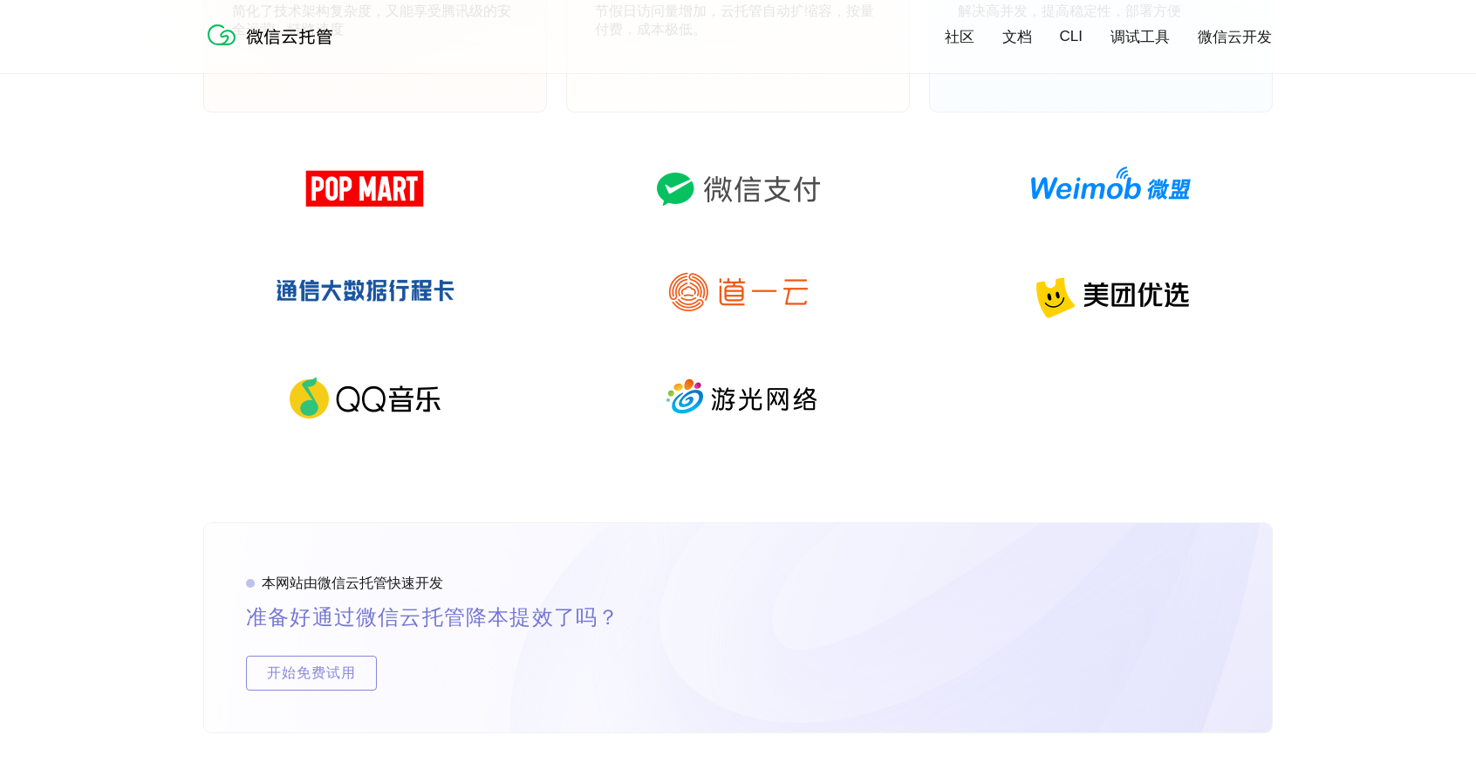
click at [959, 30] on link "社区" at bounding box center [960, 37] width 30 height 20
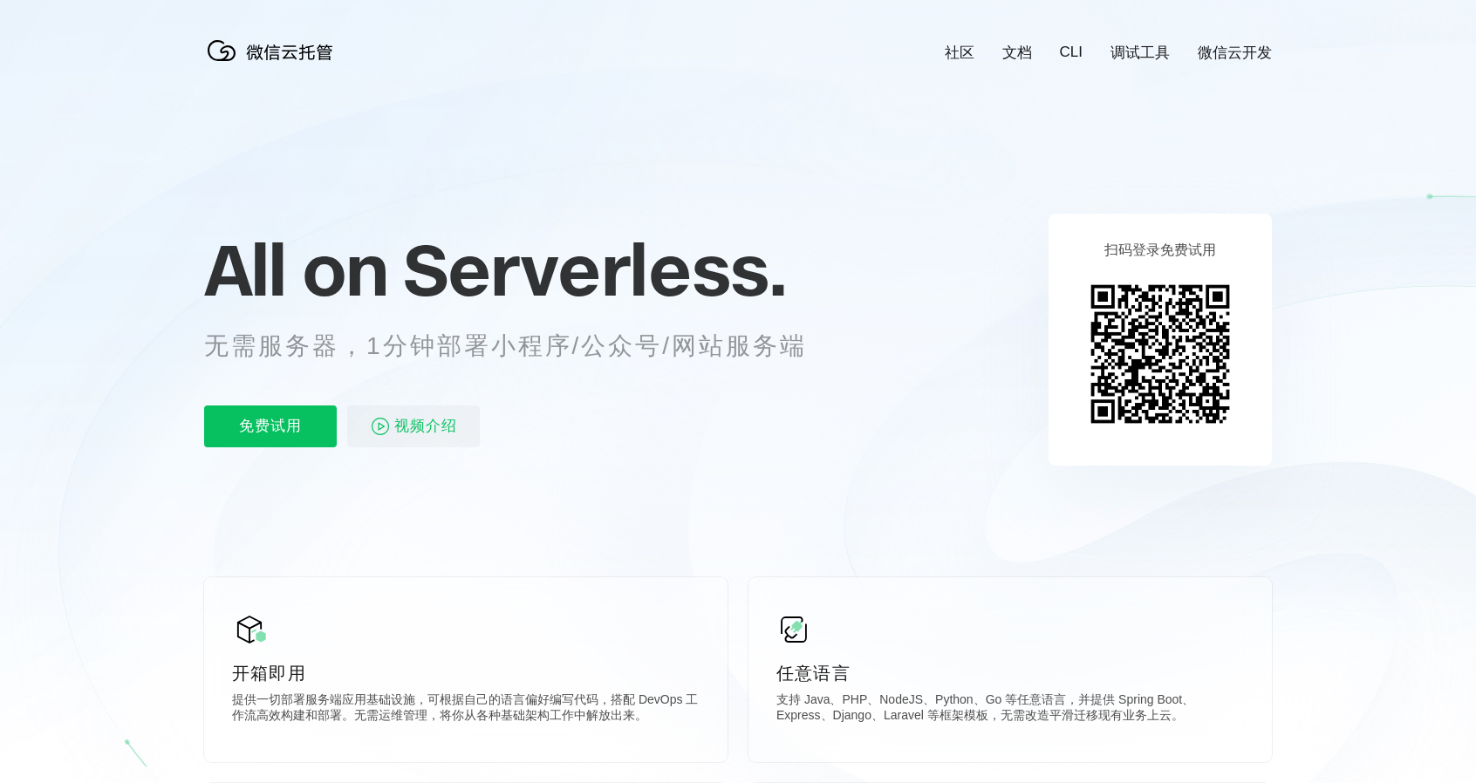
scroll to position [0, 0]
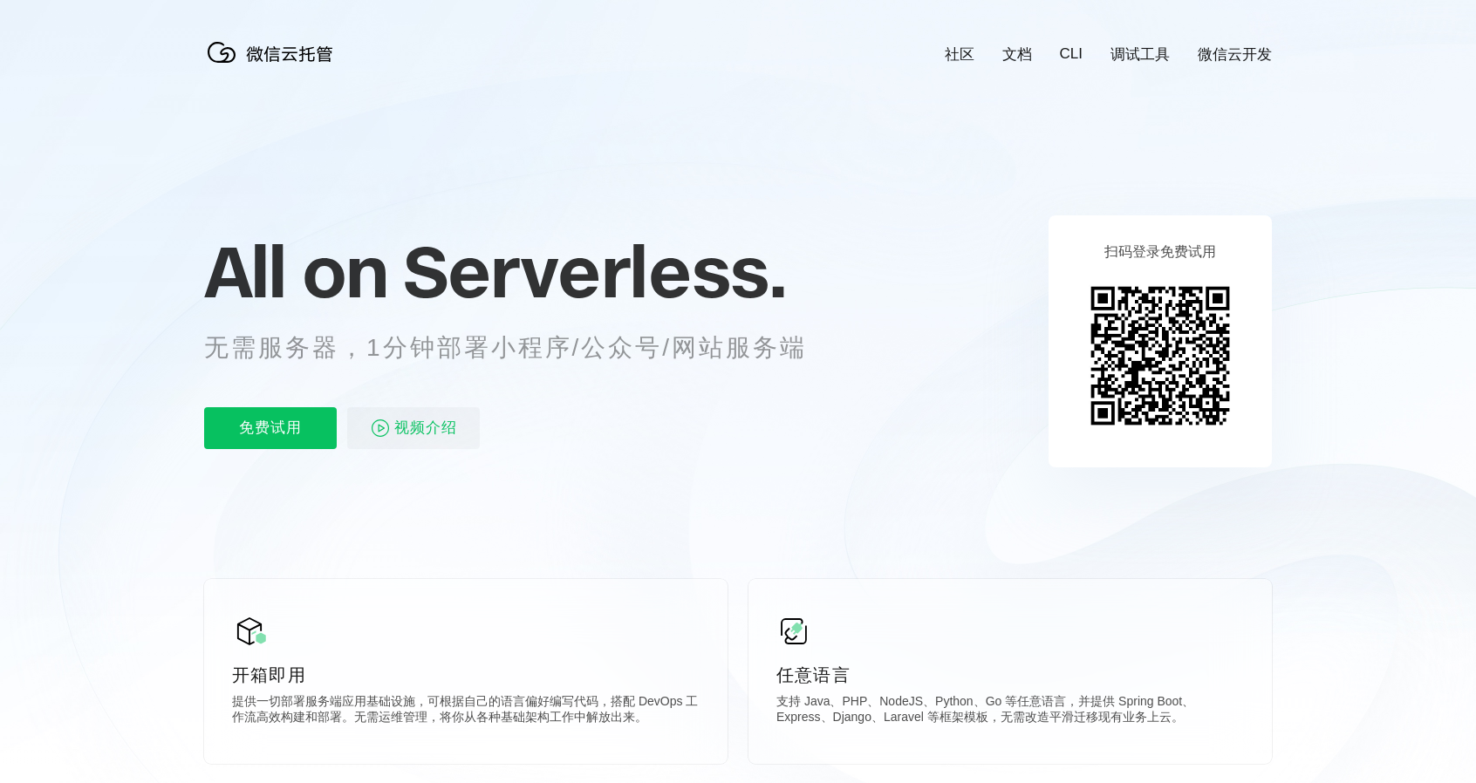
drag, startPoint x: 903, startPoint y: 52, endPoint x: 1306, endPoint y: 47, distance: 403.0
click at [1303, 46] on icon at bounding box center [738, 471] width 1675 height 942
click at [1338, 45] on icon at bounding box center [738, 471] width 1675 height 942
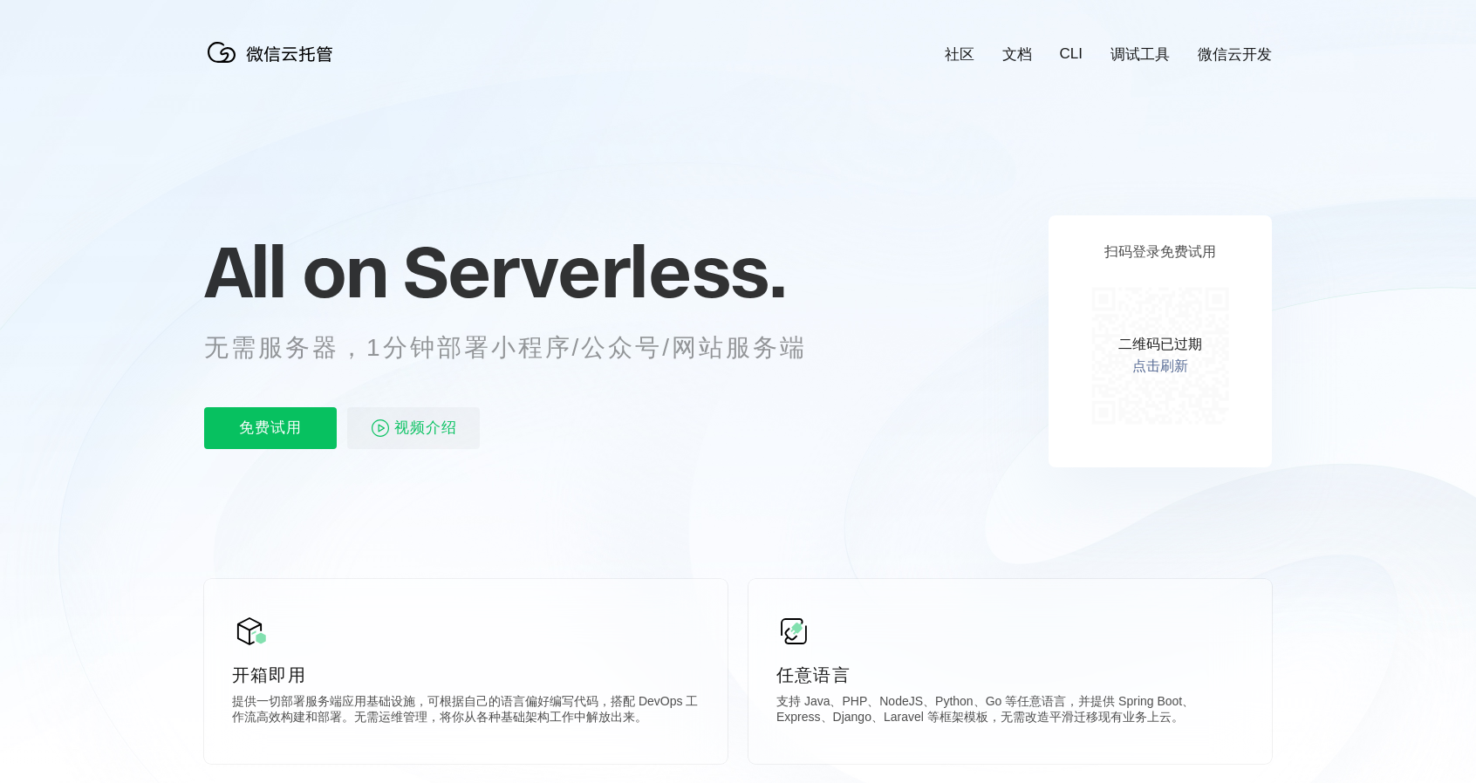
click at [1157, 365] on link "点击刷新" at bounding box center [1160, 367] width 56 height 18
